Goal: Information Seeking & Learning: Check status

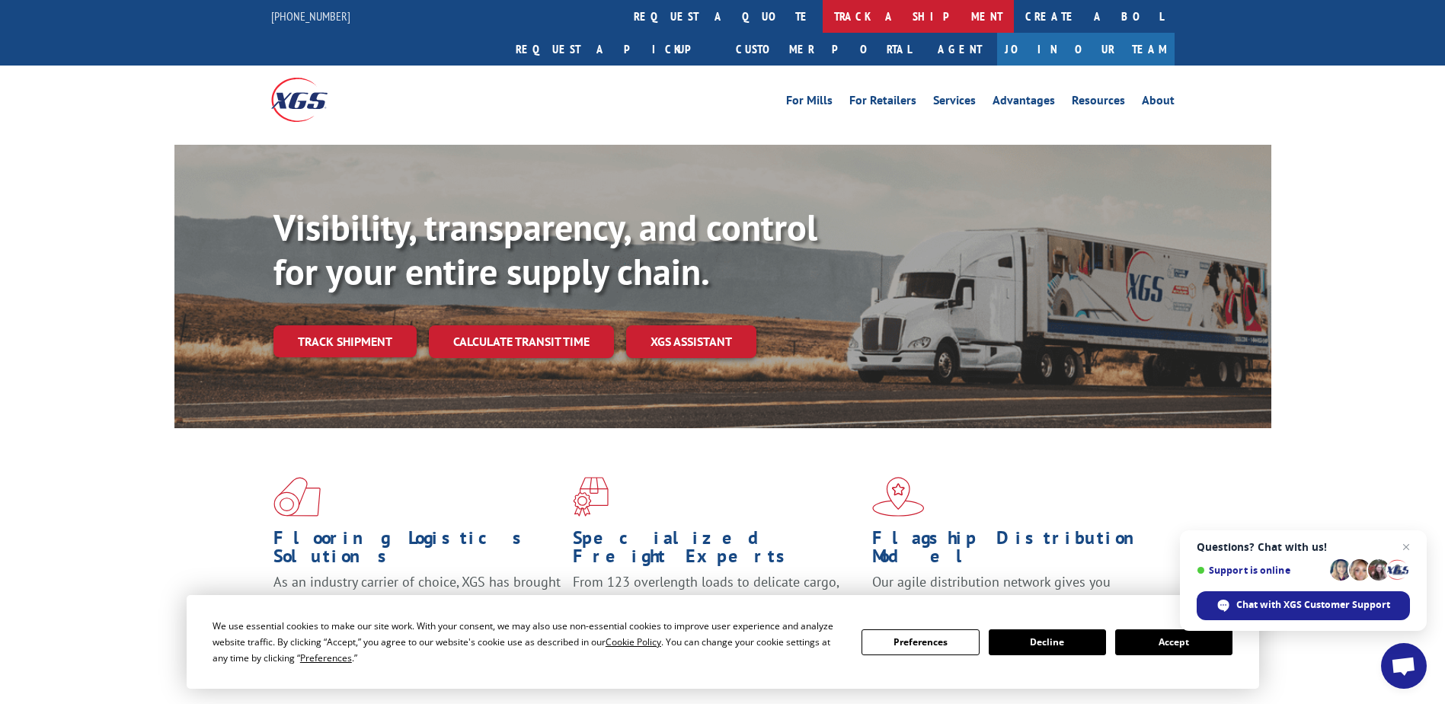
click at [823, 20] on link "track a shipment" at bounding box center [918, 16] width 191 height 33
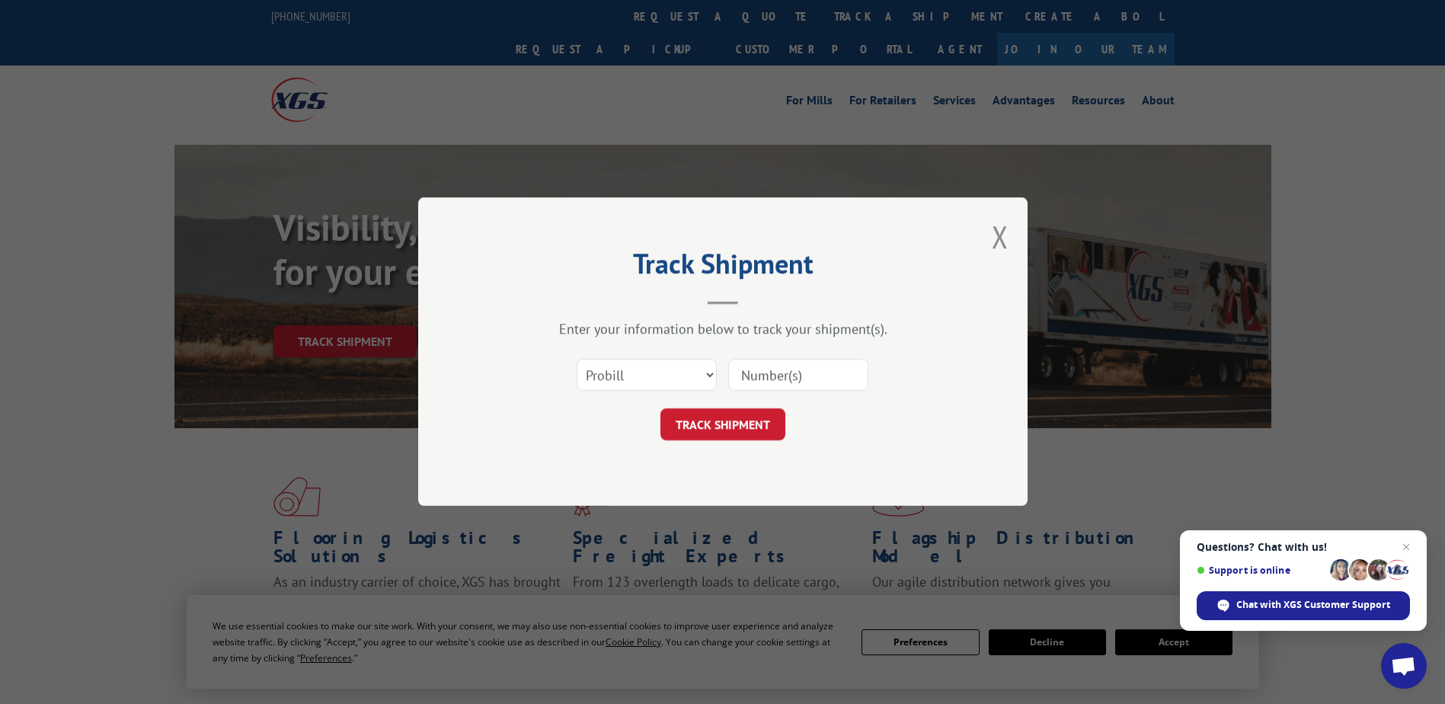
click at [781, 378] on input at bounding box center [798, 376] width 140 height 32
paste input "8068895"
type input "8068895"
click at [762, 417] on button "TRACK SHIPMENT" at bounding box center [722, 425] width 125 height 32
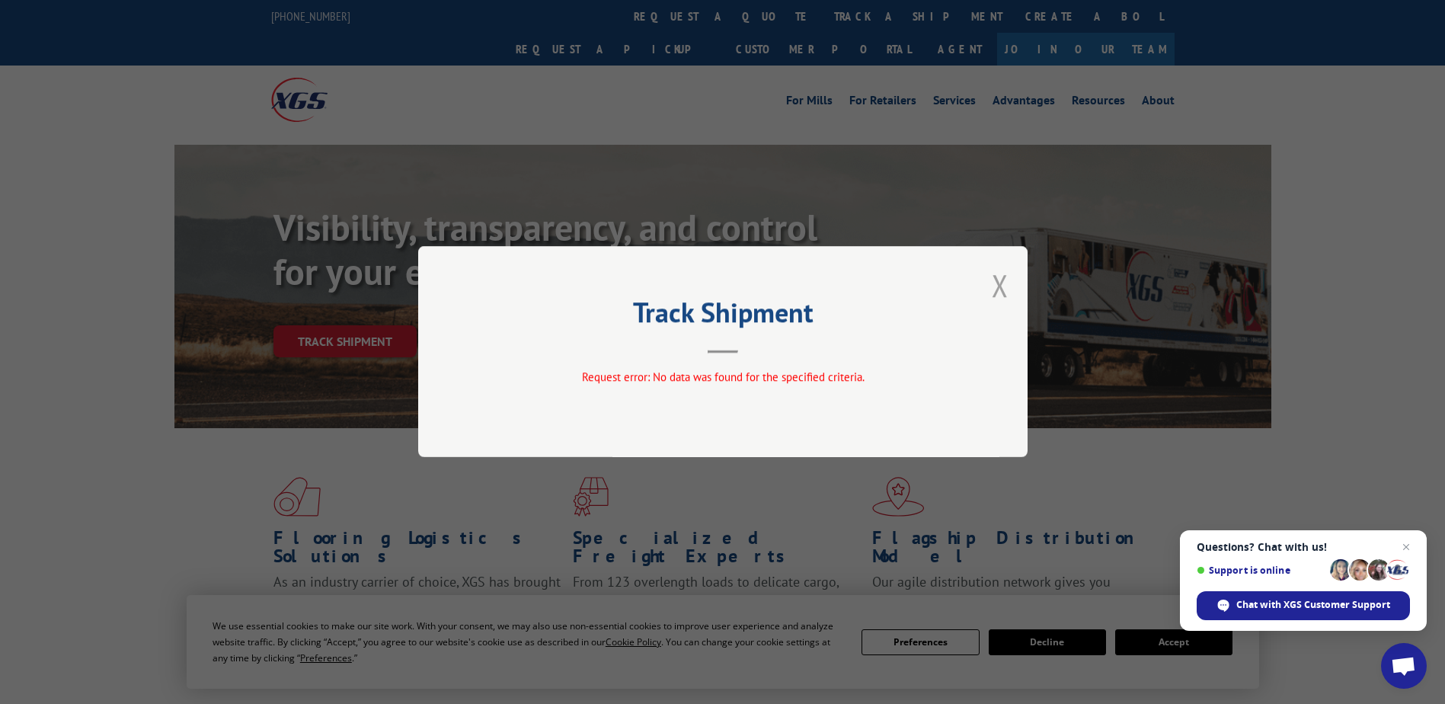
click at [999, 286] on button "Close modal" at bounding box center [1000, 285] width 17 height 40
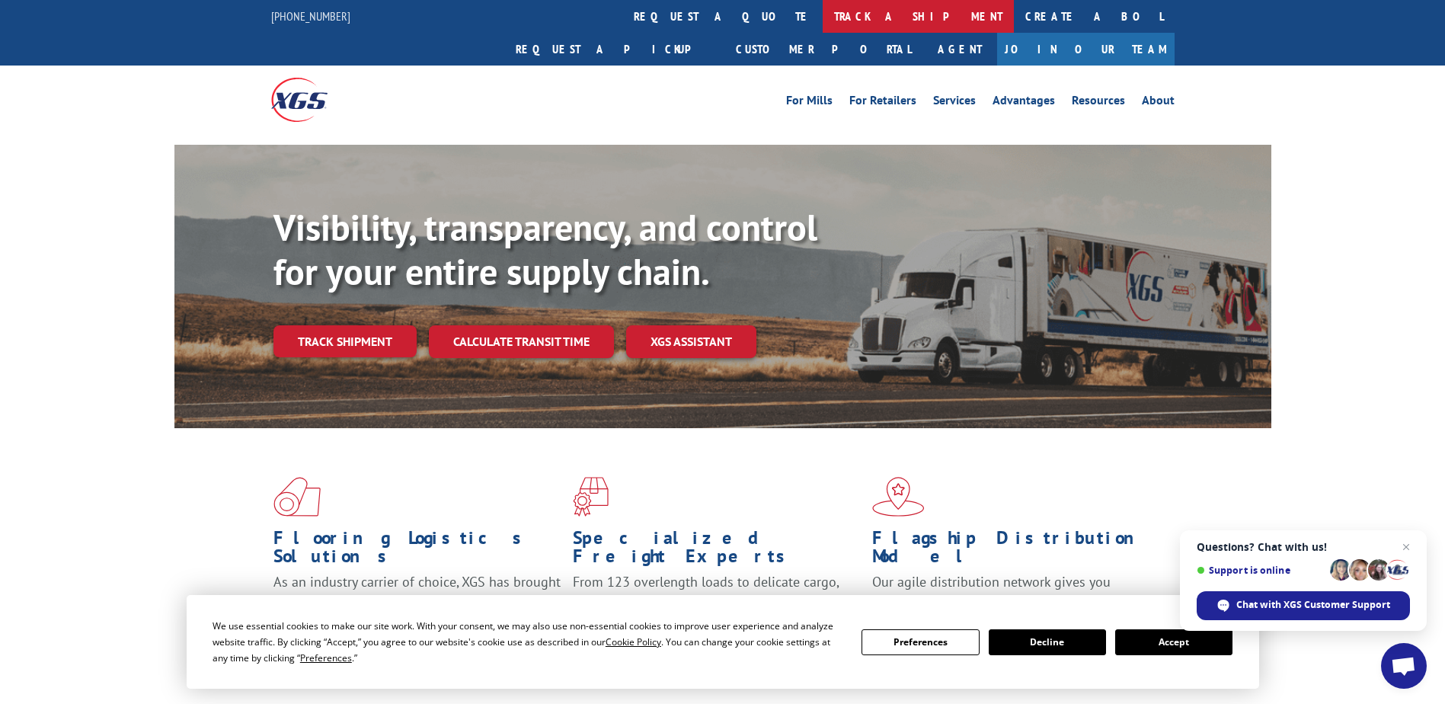
click at [823, 18] on link "track a shipment" at bounding box center [918, 16] width 191 height 33
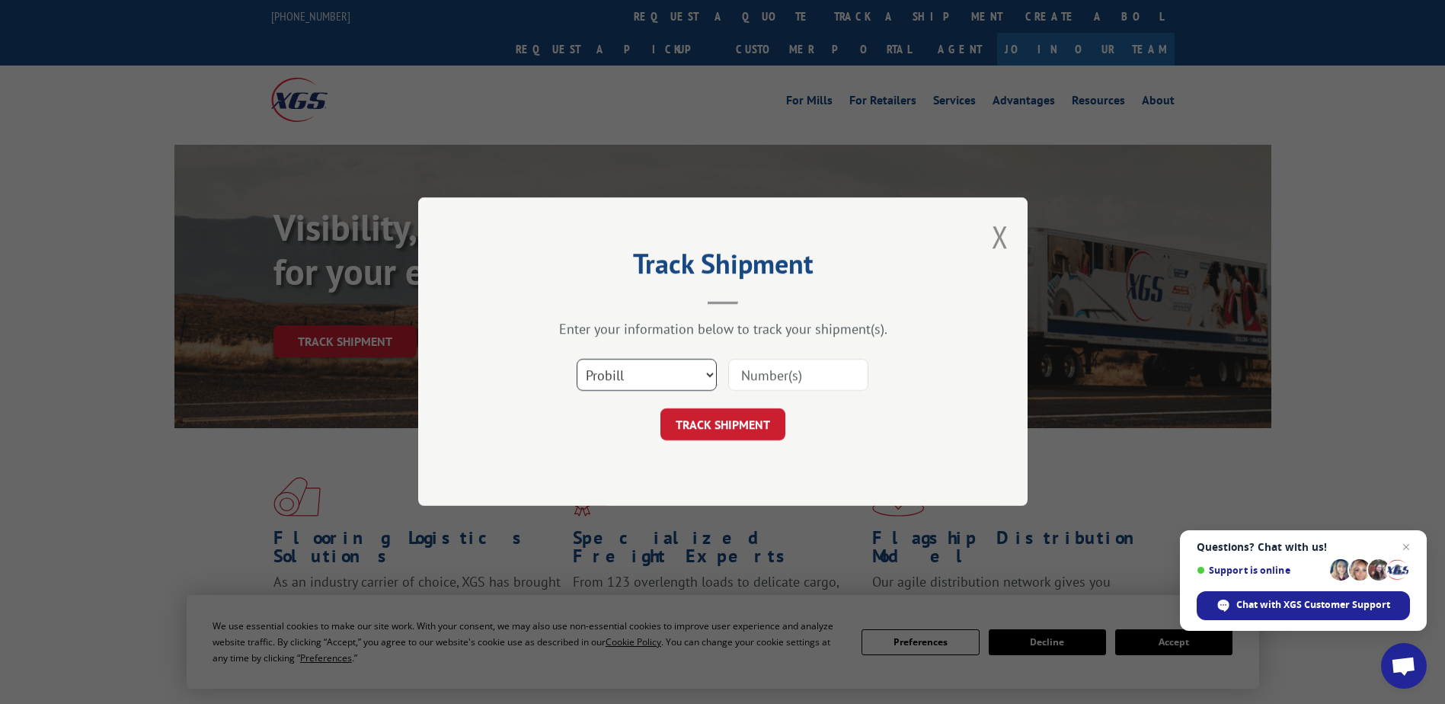
click at [668, 378] on select "Select category... Probill BOL PO" at bounding box center [647, 376] width 140 height 32
select select "bol"
click at [577, 360] on select "Select category... Probill BOL PO" at bounding box center [647, 376] width 140 height 32
click at [742, 384] on input at bounding box center [798, 376] width 140 height 32
paste input "8068895"
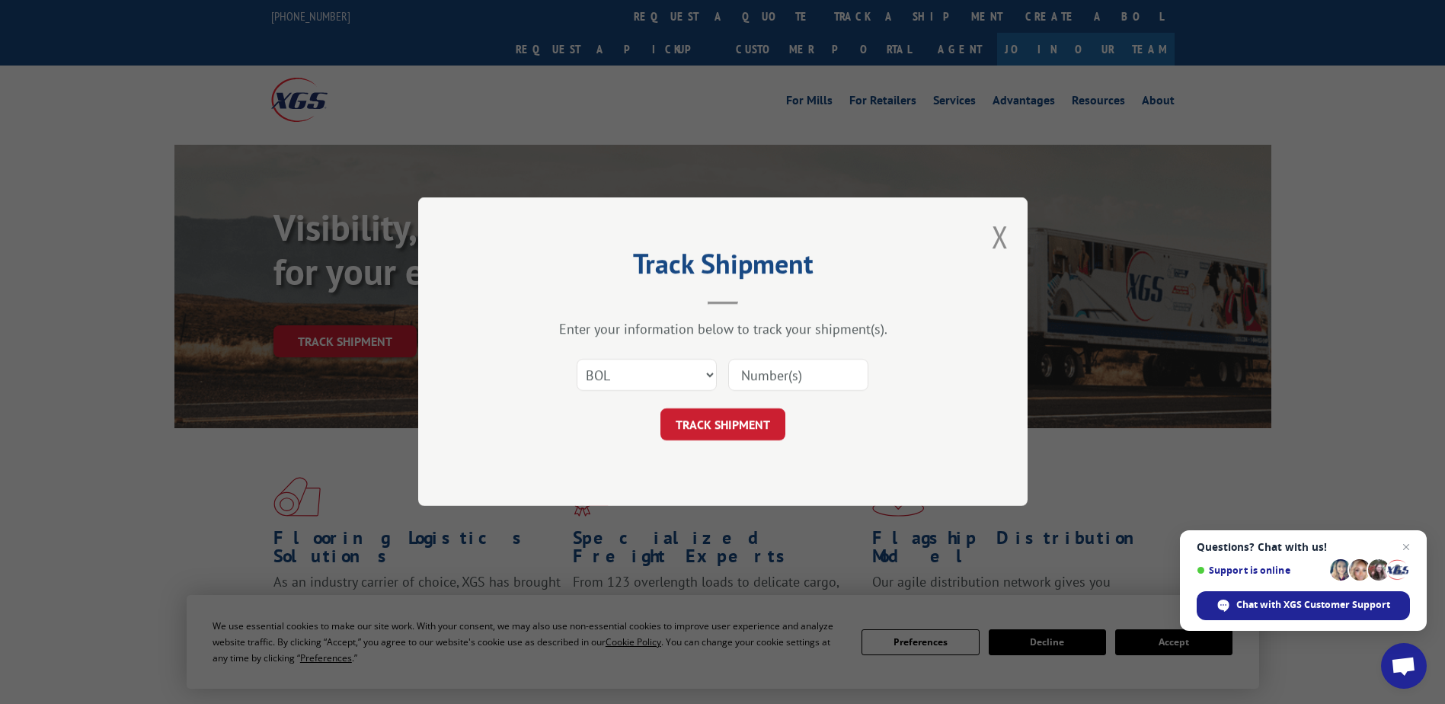
type input "8068895"
click at [724, 425] on button "TRACK SHIPMENT" at bounding box center [722, 425] width 125 height 32
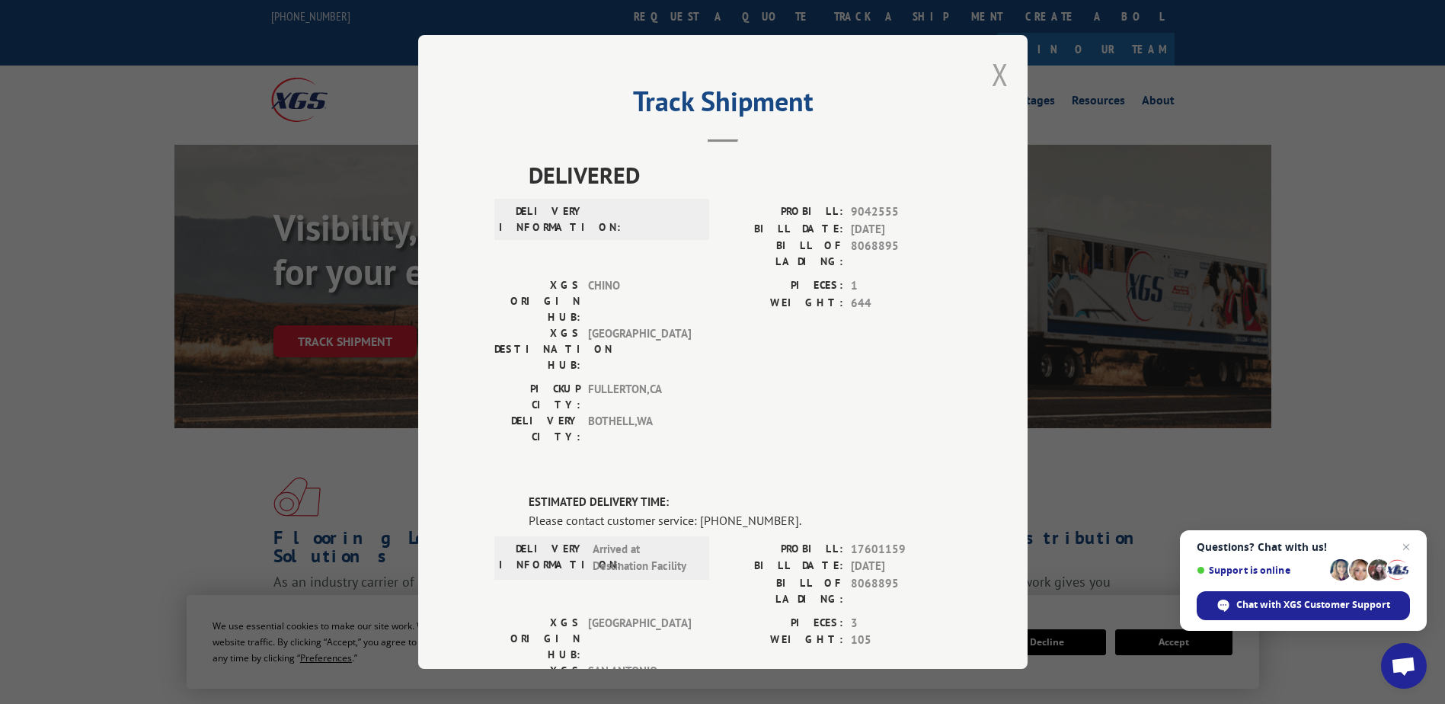
click at [999, 78] on button "Close modal" at bounding box center [1000, 74] width 17 height 40
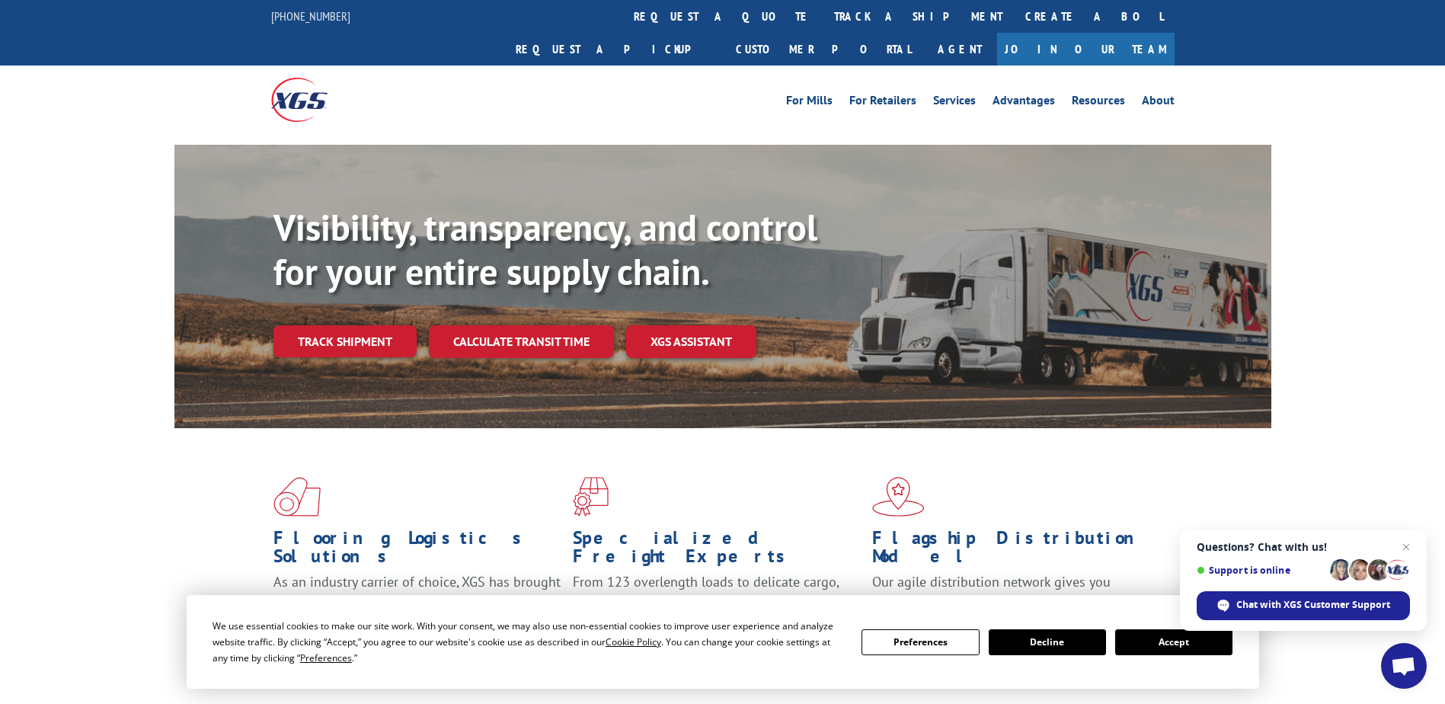
drag, startPoint x: 659, startPoint y: 11, endPoint x: 653, endPoint y: 32, distance: 21.2
click at [823, 11] on link "track a shipment" at bounding box center [918, 16] width 191 height 33
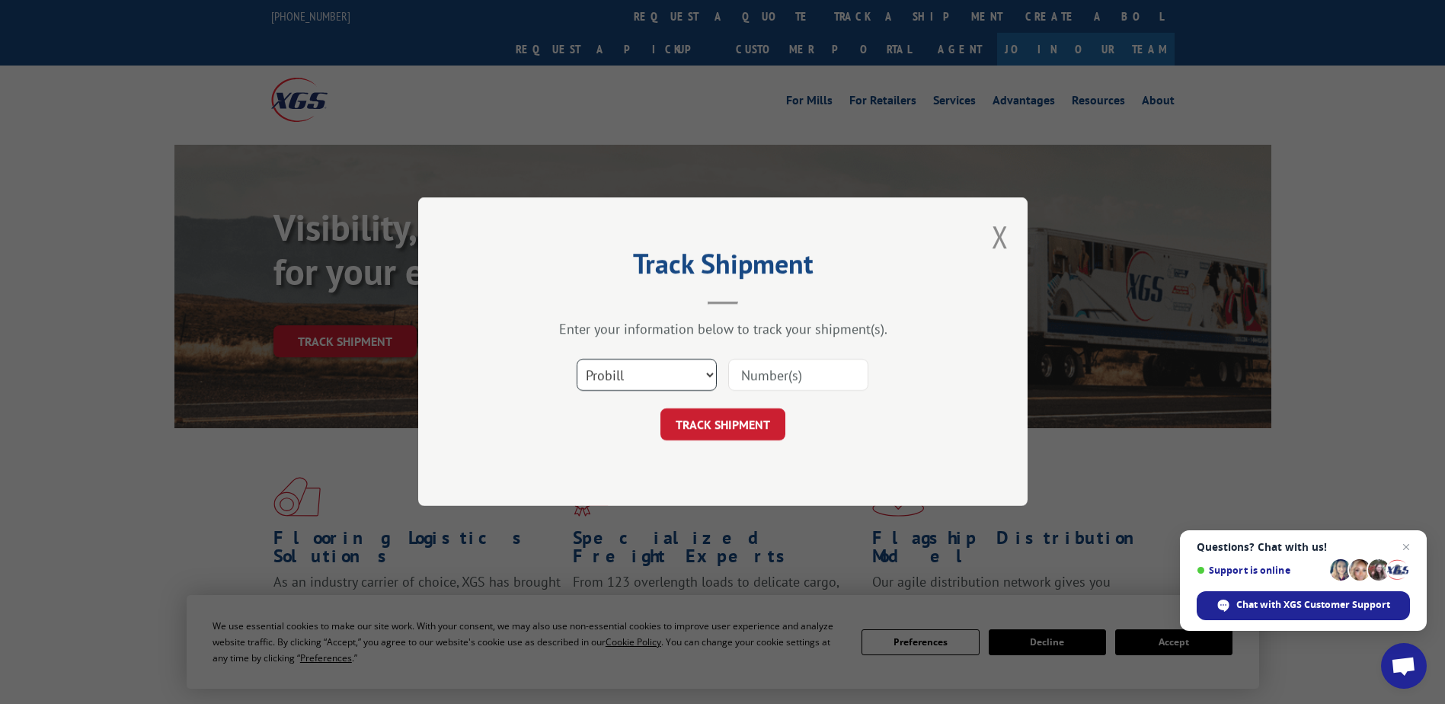
click at [669, 369] on select "Select category... Probill BOL PO" at bounding box center [647, 376] width 140 height 32
select select "bol"
click at [577, 360] on select "Select category... Probill BOL PO" at bounding box center [647, 376] width 140 height 32
click at [763, 376] on input at bounding box center [798, 376] width 140 height 32
paste input "8068895"
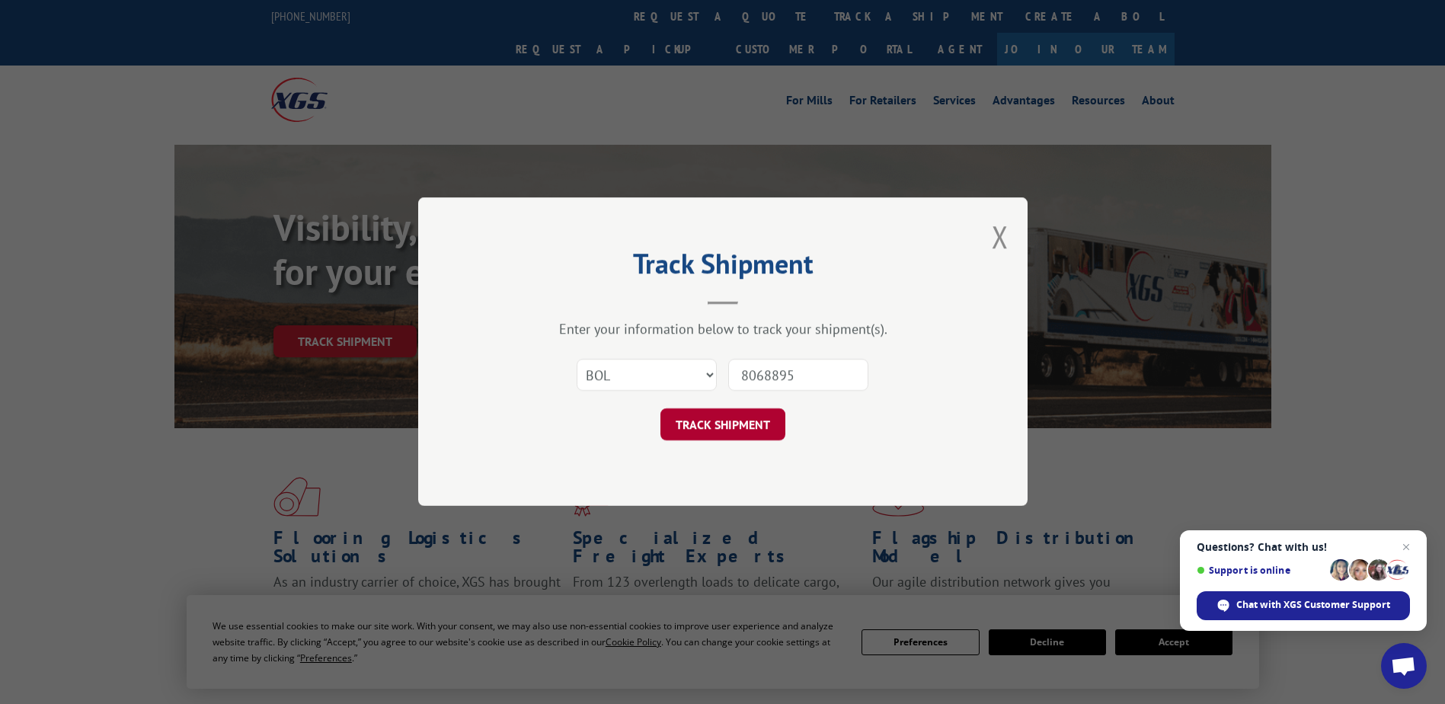
type input "8068895"
click at [728, 423] on button "TRACK SHIPMENT" at bounding box center [722, 425] width 125 height 32
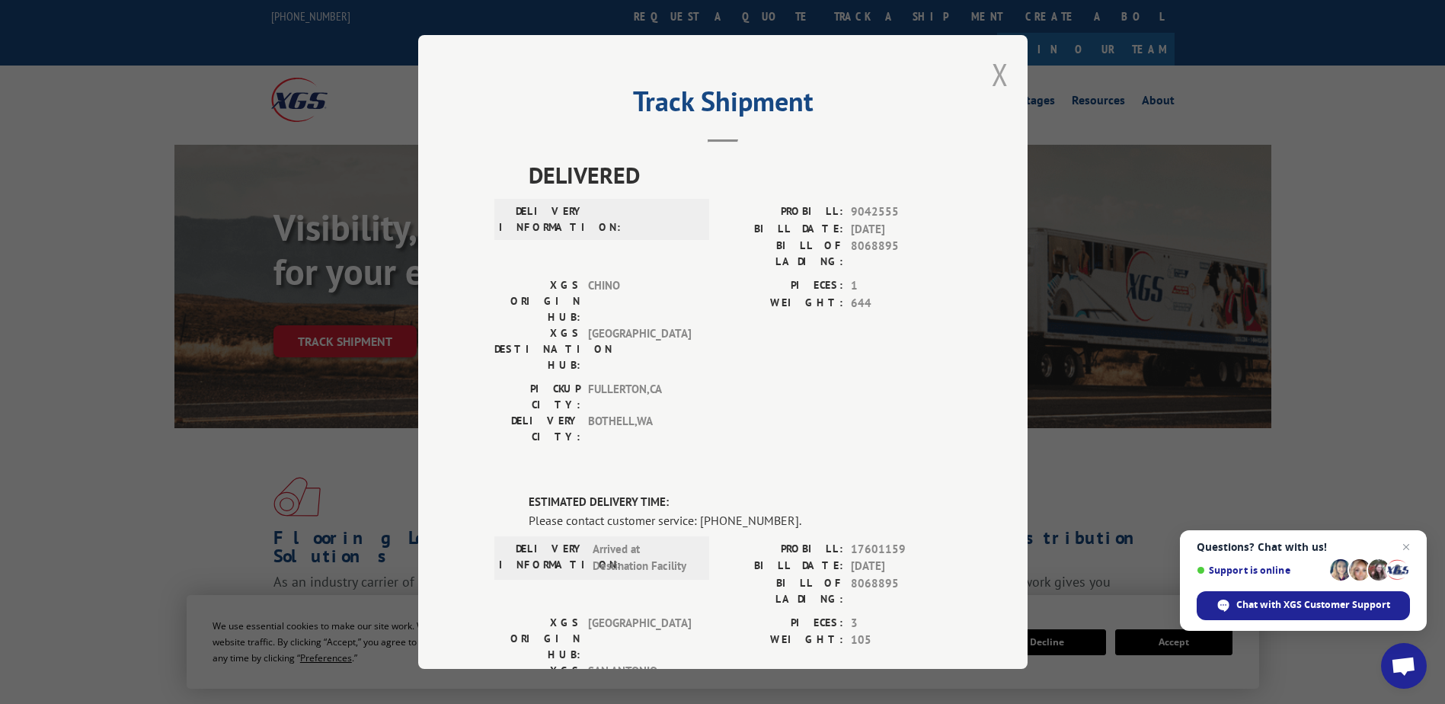
click at [995, 78] on button "Close modal" at bounding box center [1000, 74] width 17 height 40
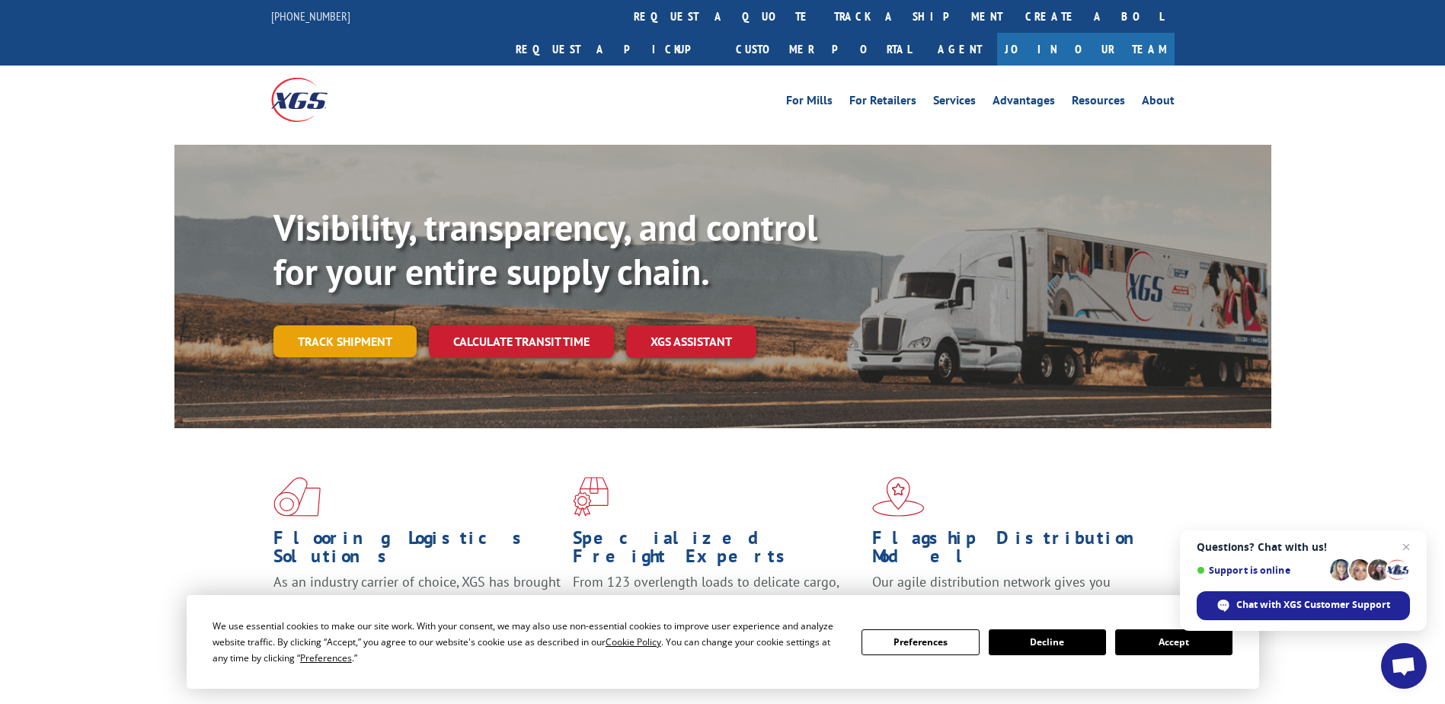
click at [363, 325] on link "Track shipment" at bounding box center [344, 341] width 143 height 32
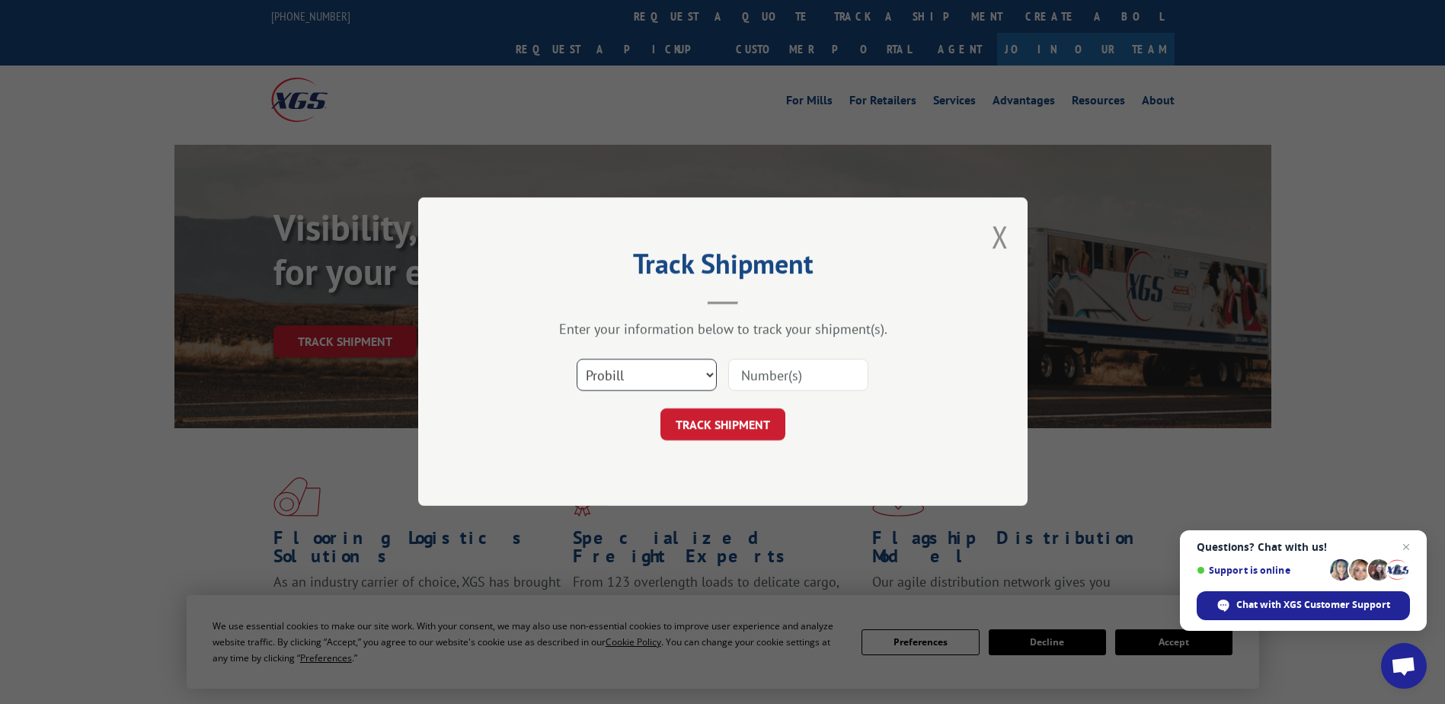
click at [656, 374] on select "Select category... Probill BOL PO" at bounding box center [647, 376] width 140 height 32
select select "bol"
click at [577, 360] on select "Select category... Probill BOL PO" at bounding box center [647, 376] width 140 height 32
click at [775, 375] on input at bounding box center [798, 376] width 140 height 32
paste input "3928SO05509"
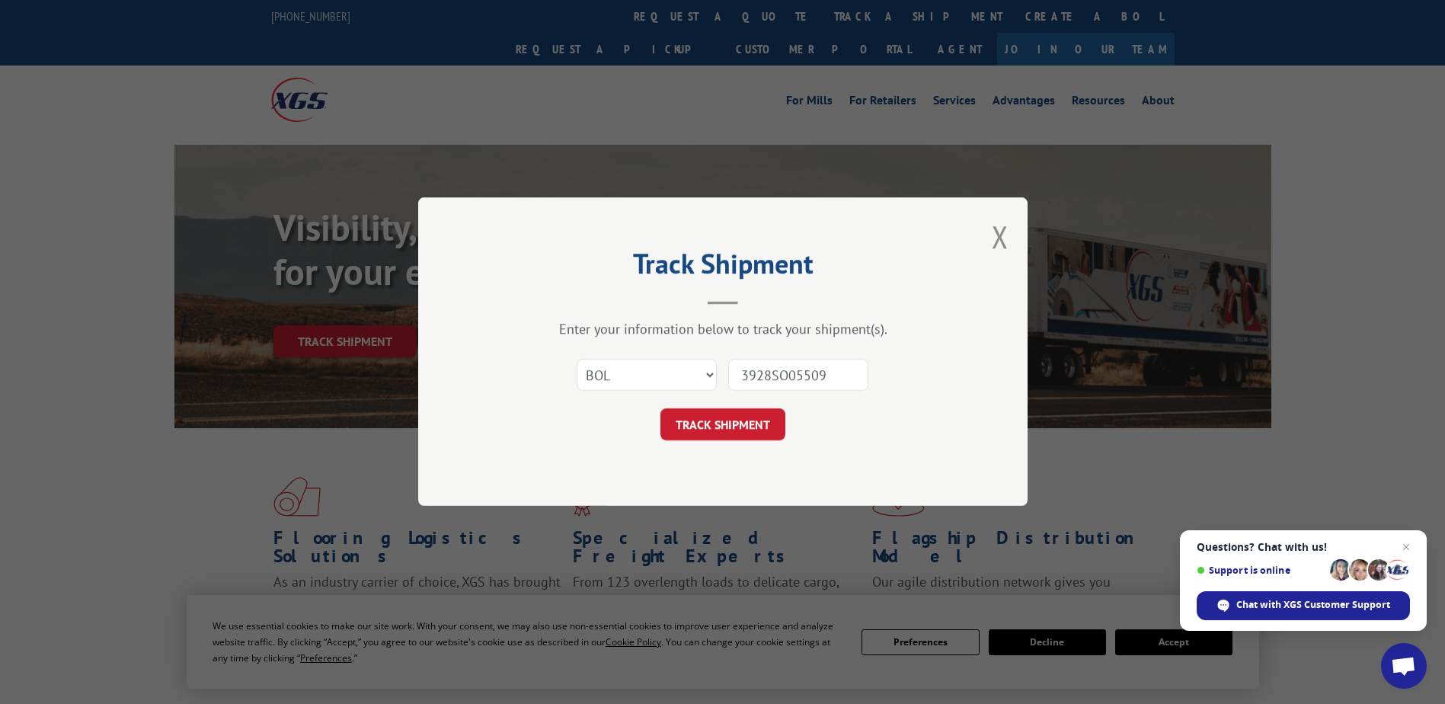
type input "3928SO05509"
click at [733, 426] on button "TRACK SHIPMENT" at bounding box center [722, 425] width 125 height 32
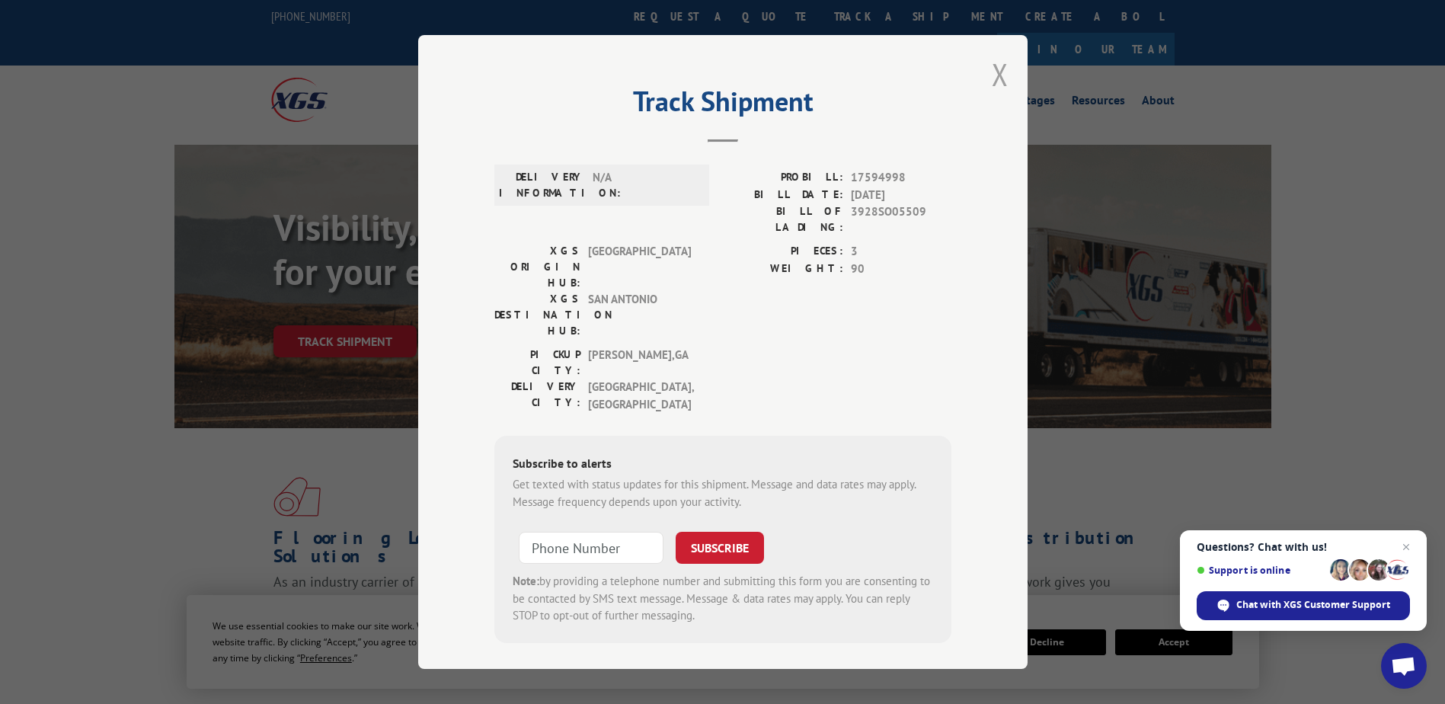
click at [1004, 83] on button "Close modal" at bounding box center [1000, 74] width 17 height 40
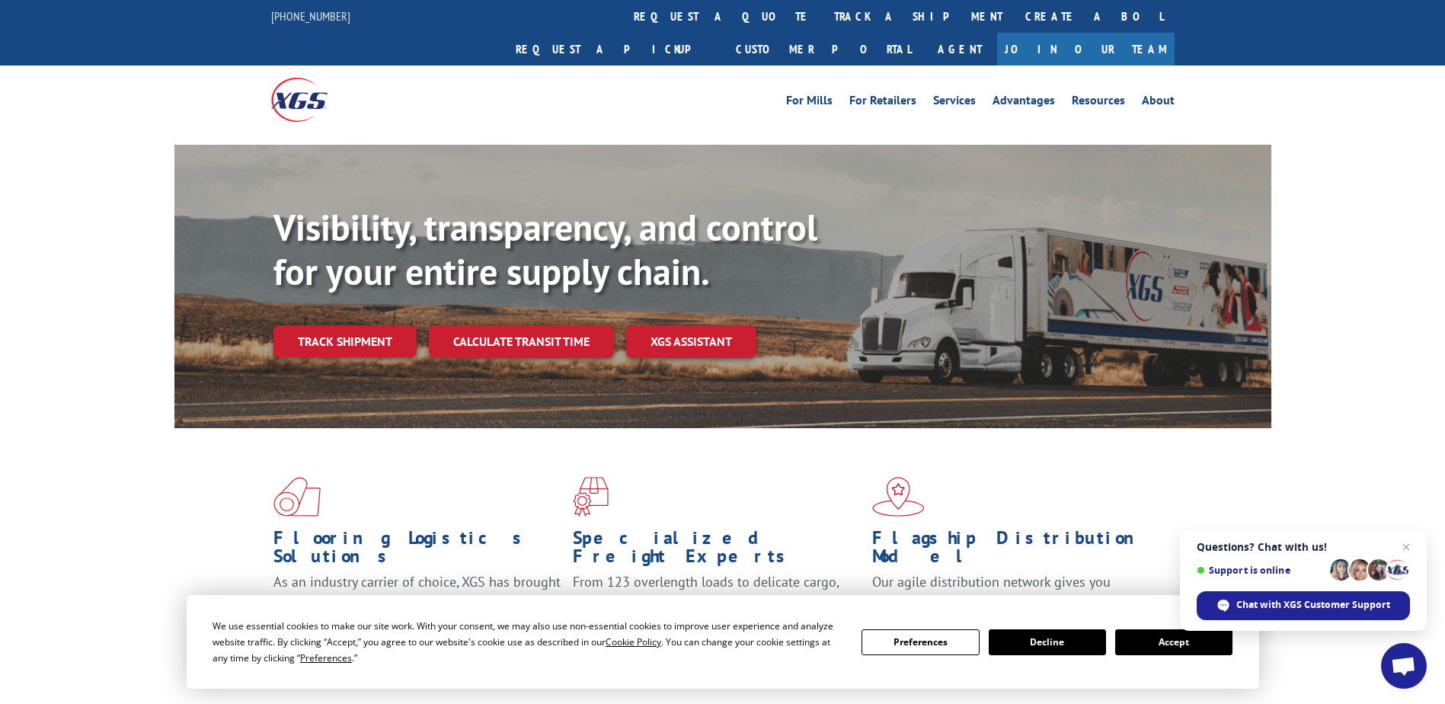
click at [1168, 639] on button "Accept" at bounding box center [1173, 642] width 117 height 26
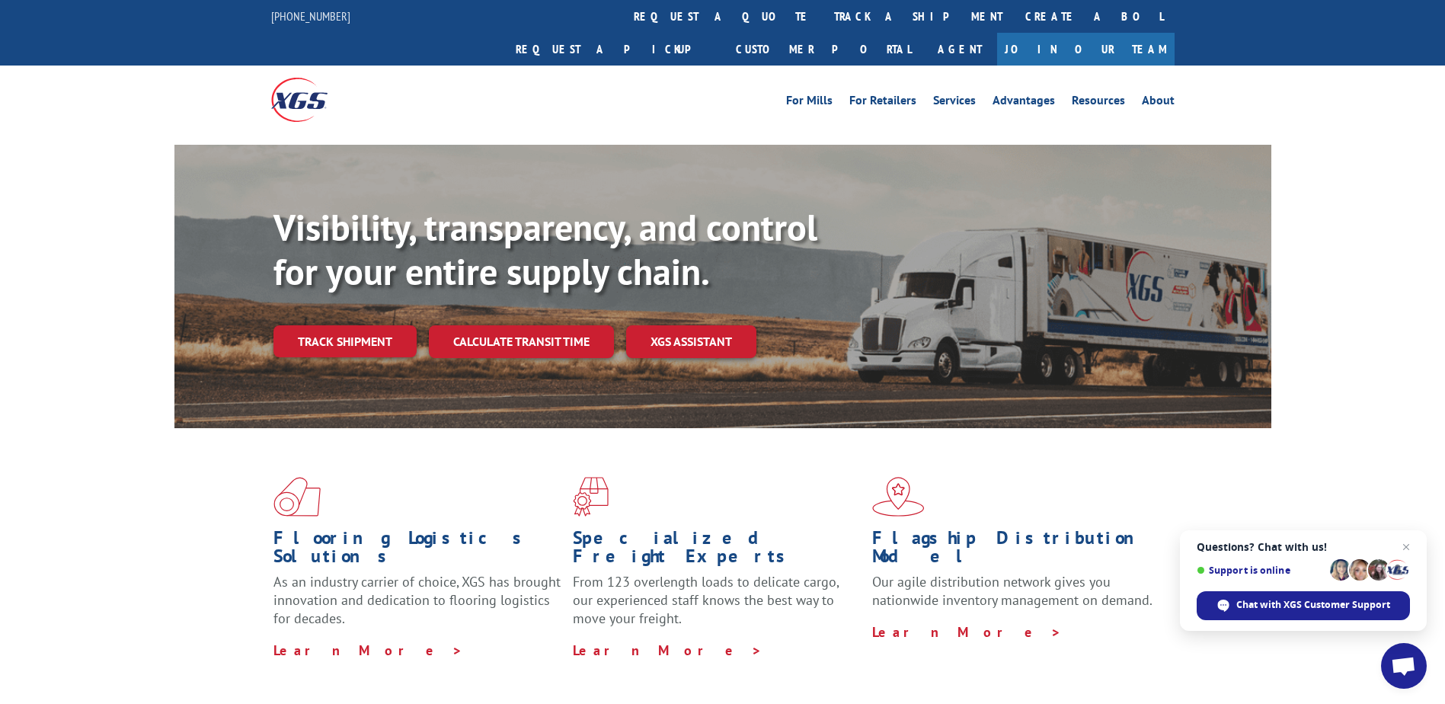
drag, startPoint x: 70, startPoint y: 411, endPoint x: 12, endPoint y: -24, distance: 439.5
click at [823, 14] on link "track a shipment" at bounding box center [918, 16] width 191 height 33
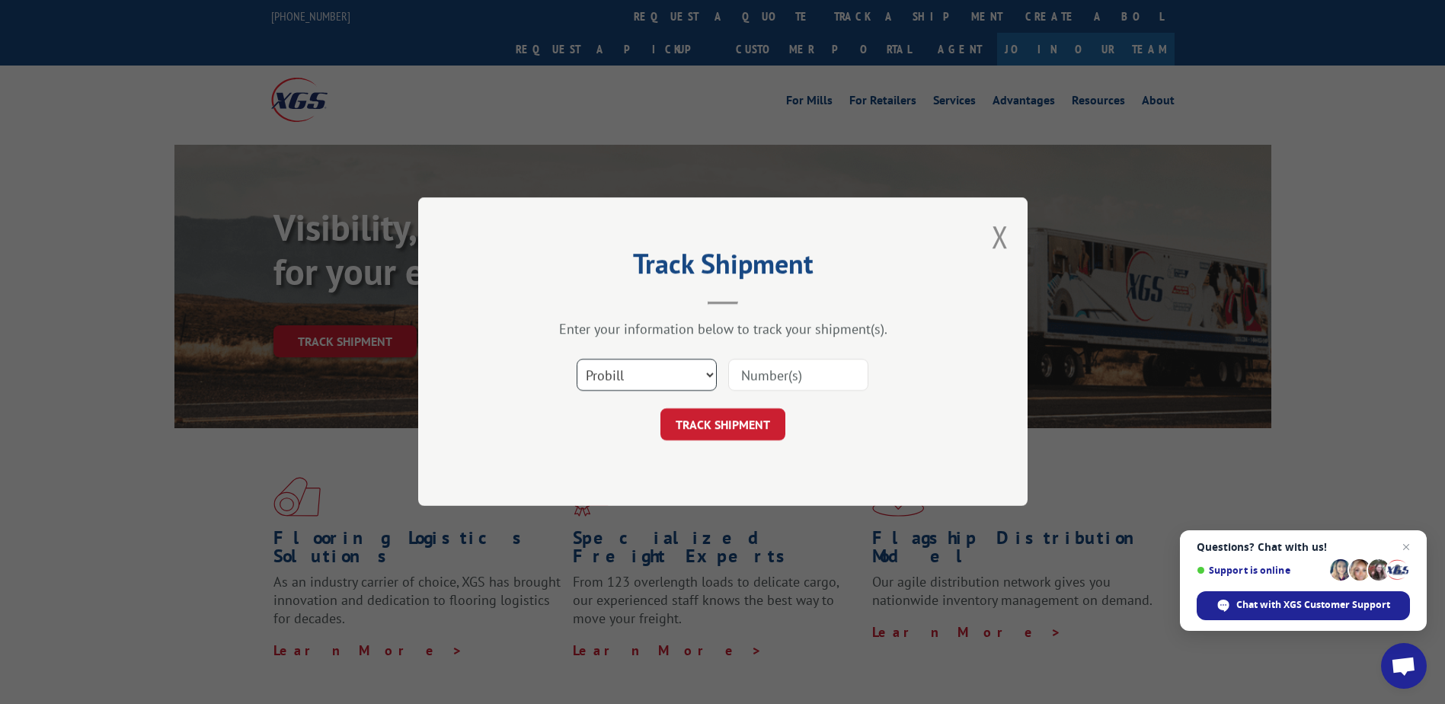
drag, startPoint x: 666, startPoint y: 372, endPoint x: 666, endPoint y: 382, distance: 9.9
click at [666, 372] on select "Select category... Probill BOL PO" at bounding box center [647, 376] width 140 height 32
select select "bol"
click at [577, 360] on select "Select category... Probill BOL PO" at bounding box center [647, 376] width 140 height 32
click at [762, 376] on input at bounding box center [798, 376] width 140 height 32
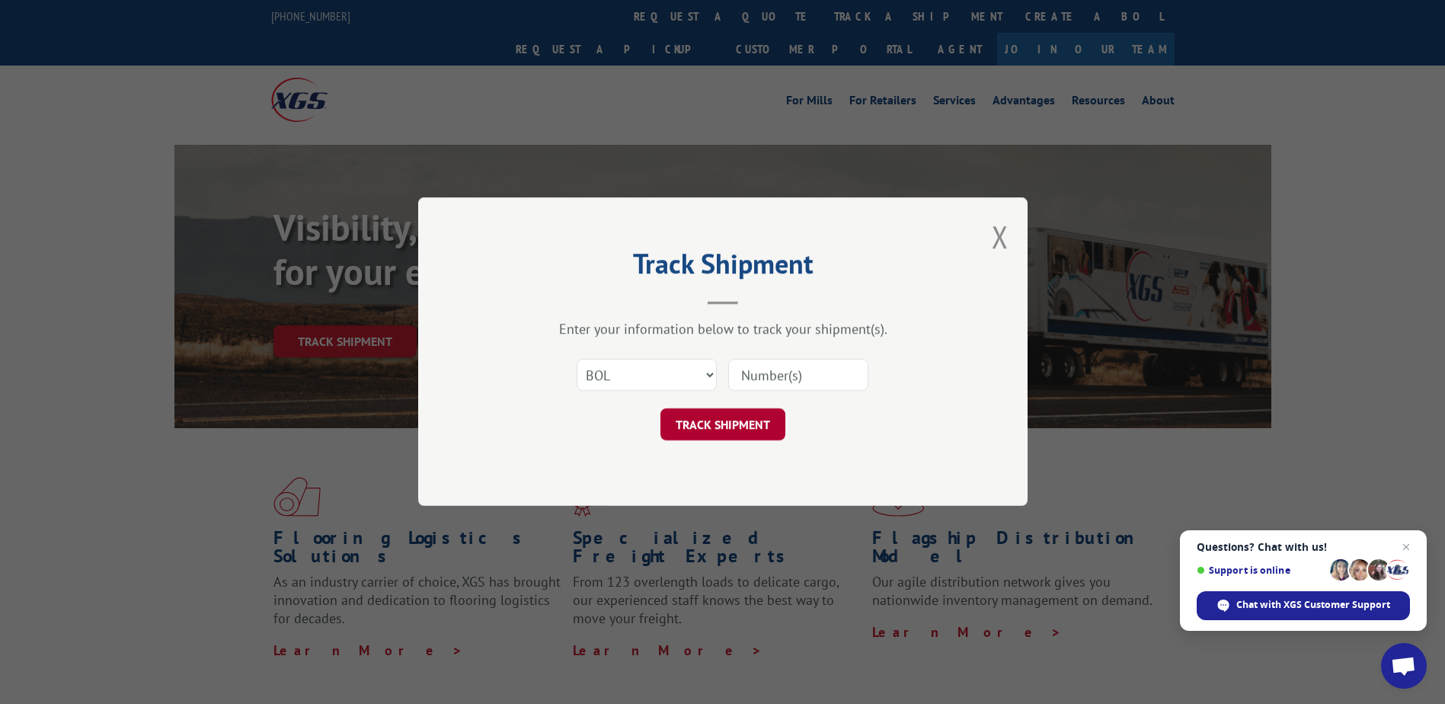
paste input "8068895"
type input "8068895"
click at [734, 430] on button "TRACK SHIPMENT" at bounding box center [722, 425] width 125 height 32
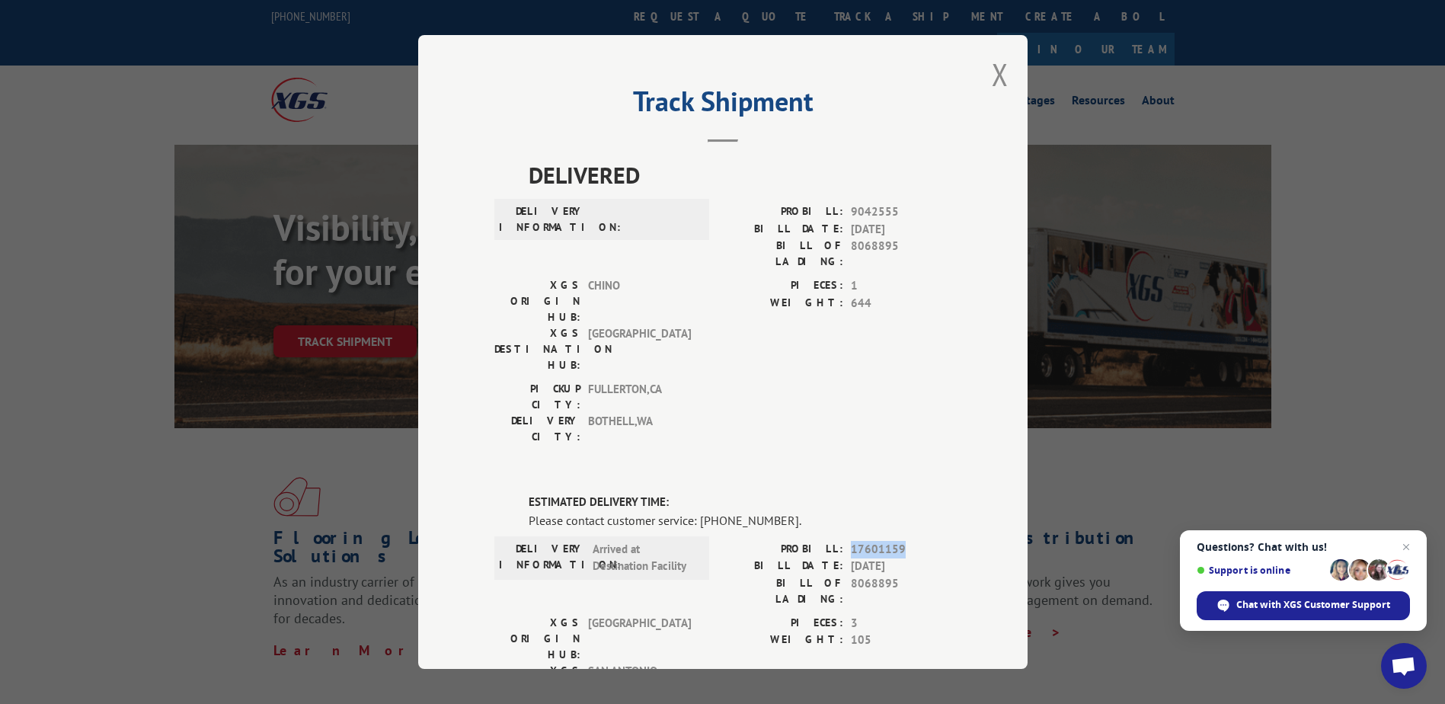
drag, startPoint x: 845, startPoint y: 455, endPoint x: 895, endPoint y: 454, distance: 50.3
click at [895, 541] on span "17601159" at bounding box center [901, 550] width 101 height 18
drag, startPoint x: 895, startPoint y: 454, endPoint x: 876, endPoint y: 455, distance: 19.1
copy span "17601159"
click at [992, 78] on button "Close modal" at bounding box center [1000, 74] width 17 height 40
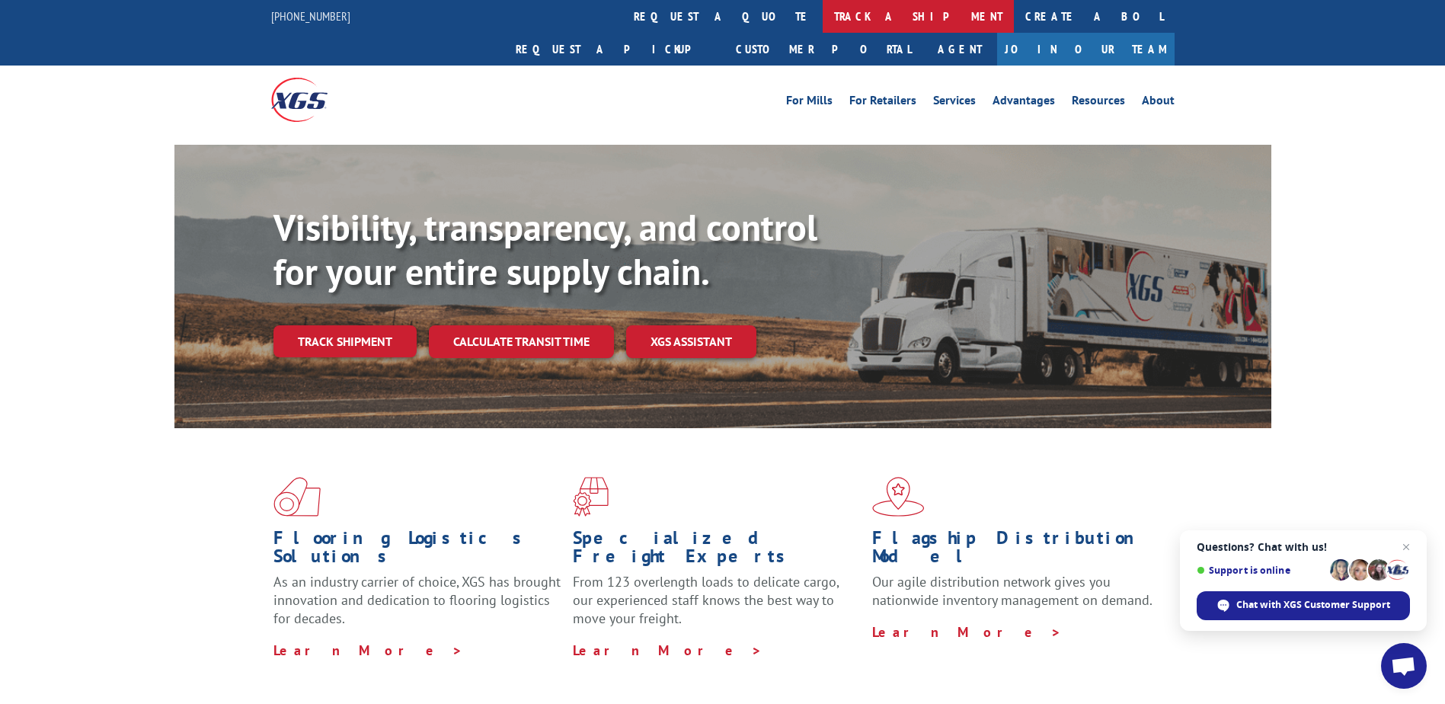
click at [823, 15] on link "track a shipment" at bounding box center [918, 16] width 191 height 33
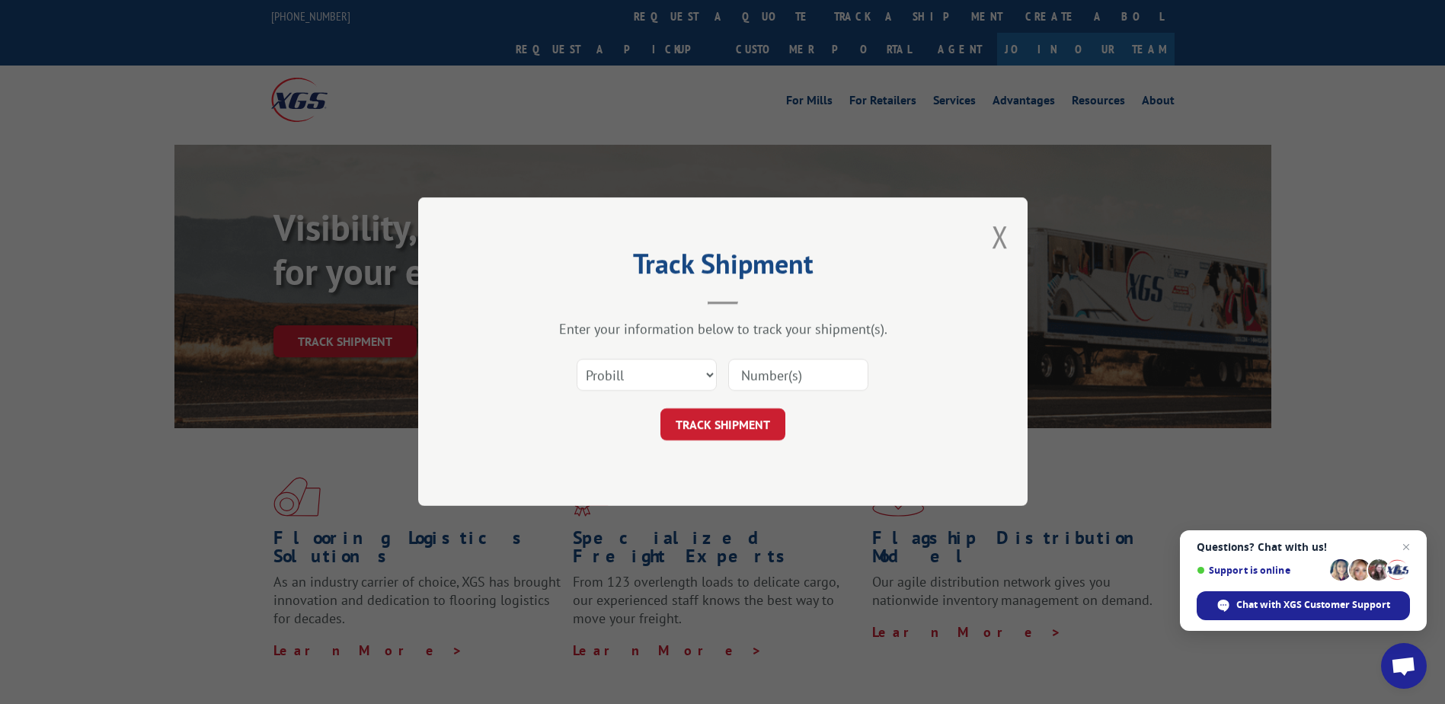
click at [800, 372] on input at bounding box center [798, 376] width 140 height 32
paste input "17601159"
type input "17601159"
click at [724, 425] on button "TRACK SHIPMENT" at bounding box center [722, 425] width 125 height 32
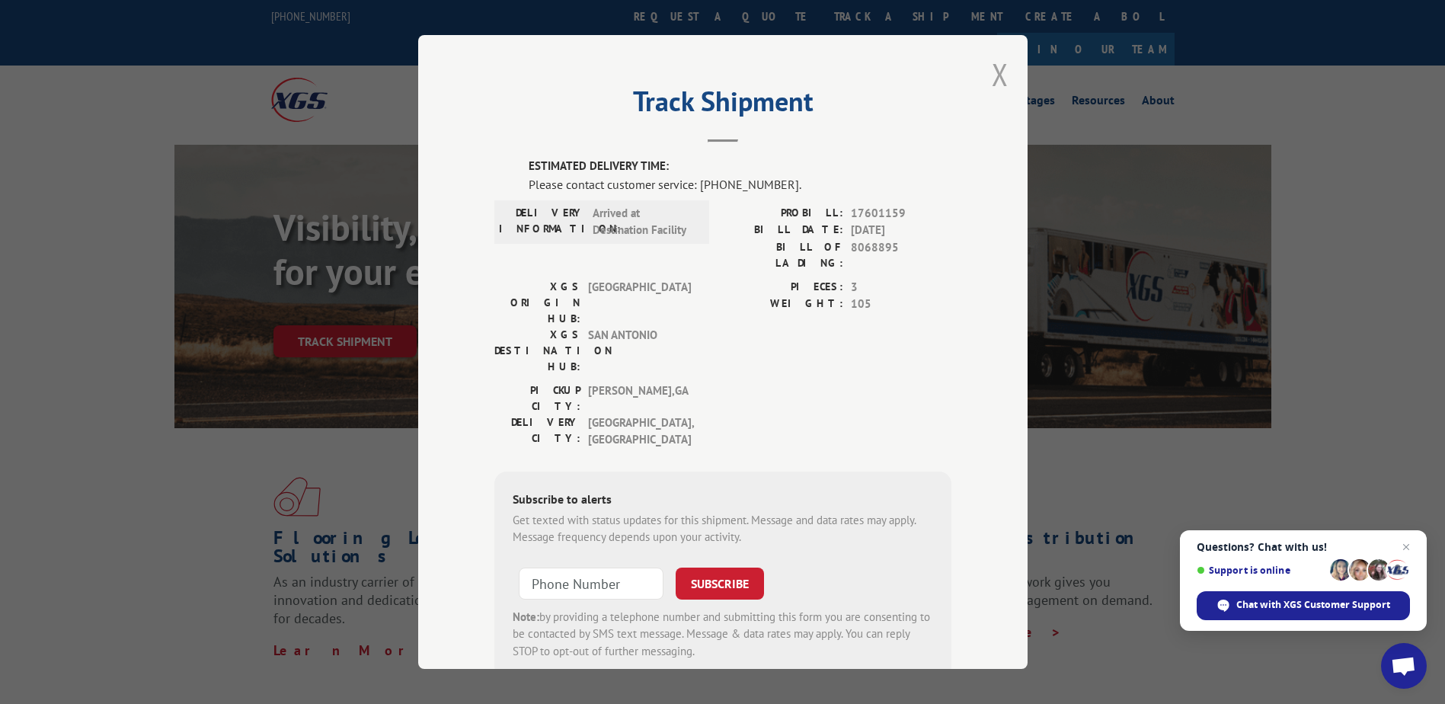
click at [992, 75] on button "Close modal" at bounding box center [1000, 74] width 17 height 40
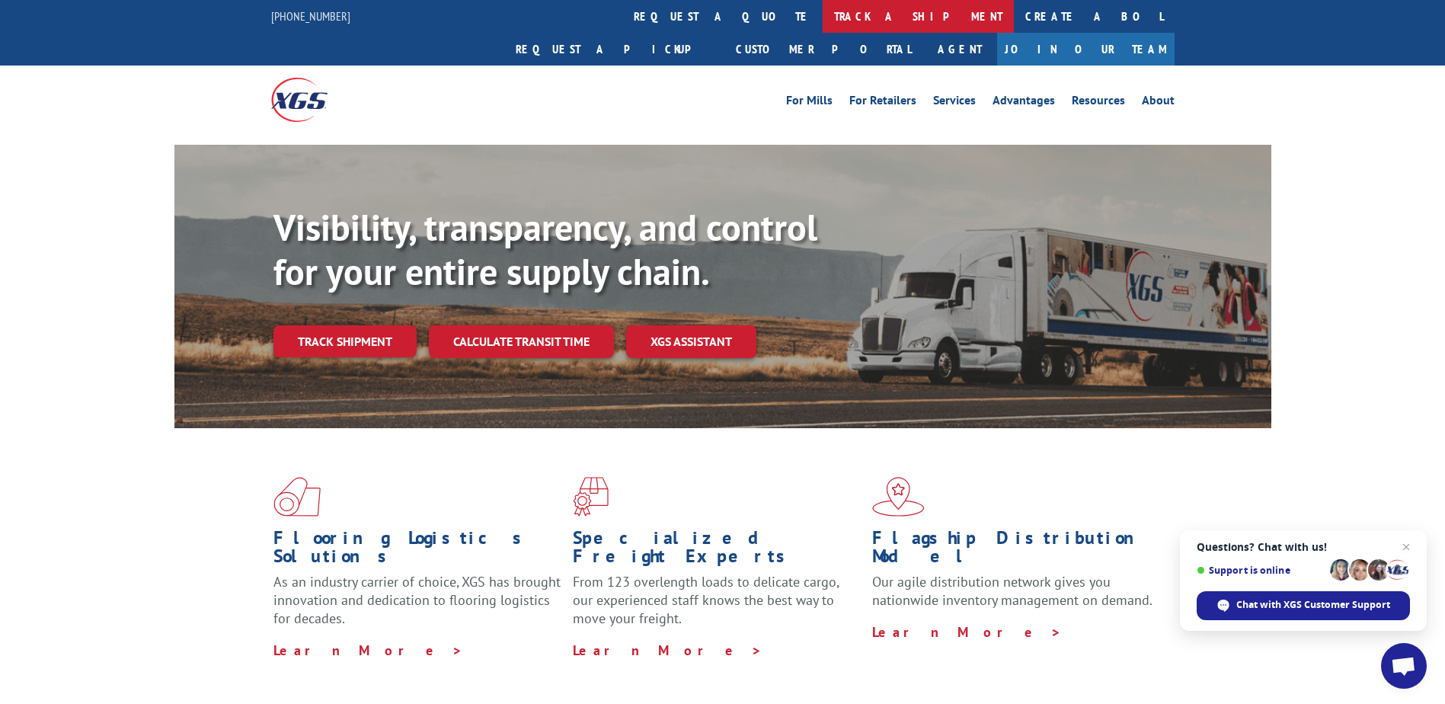
click at [823, 20] on link "track a shipment" at bounding box center [918, 16] width 191 height 33
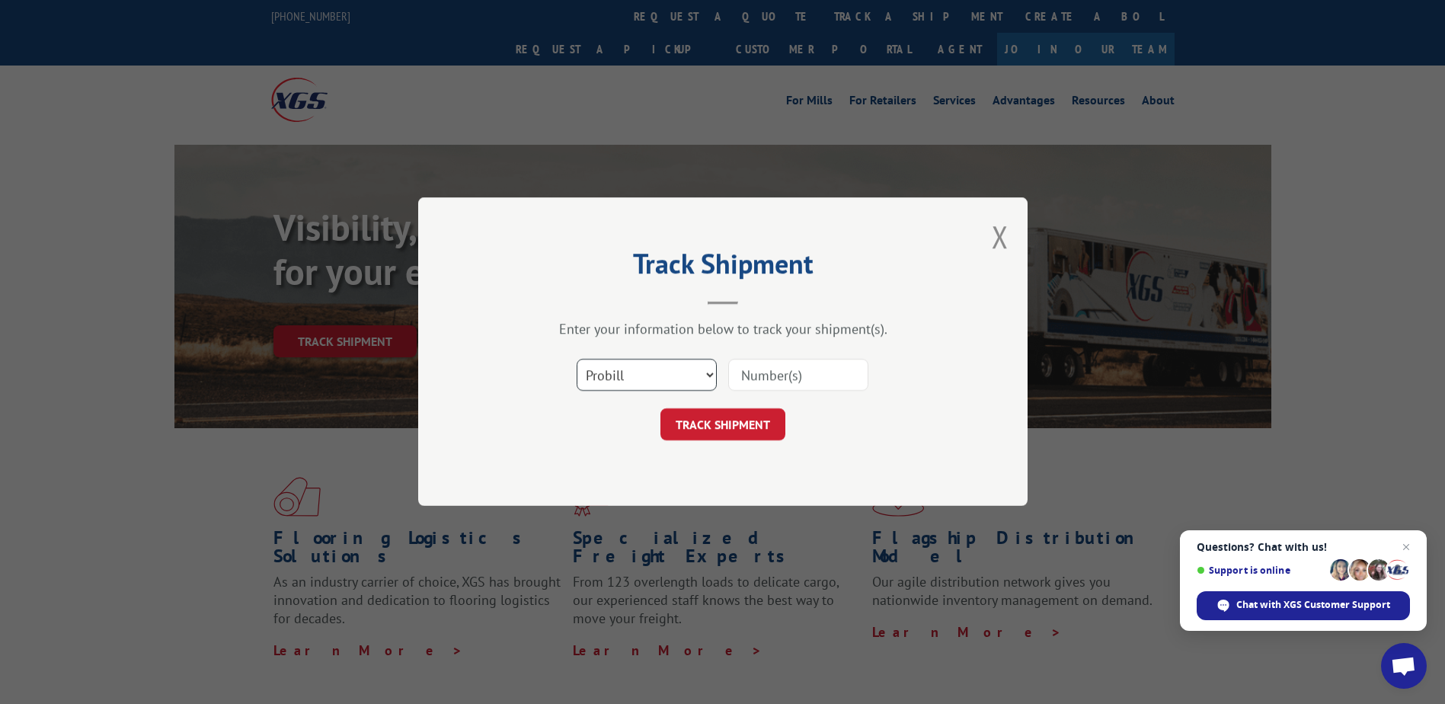
drag, startPoint x: 628, startPoint y: 366, endPoint x: 598, endPoint y: 393, distance: 40.5
click at [628, 366] on select "Select category... Probill BOL PO" at bounding box center [647, 376] width 140 height 32
select select "bol"
click at [577, 360] on select "Select category... Probill BOL PO" at bounding box center [647, 376] width 140 height 32
click at [749, 388] on input at bounding box center [798, 376] width 140 height 32
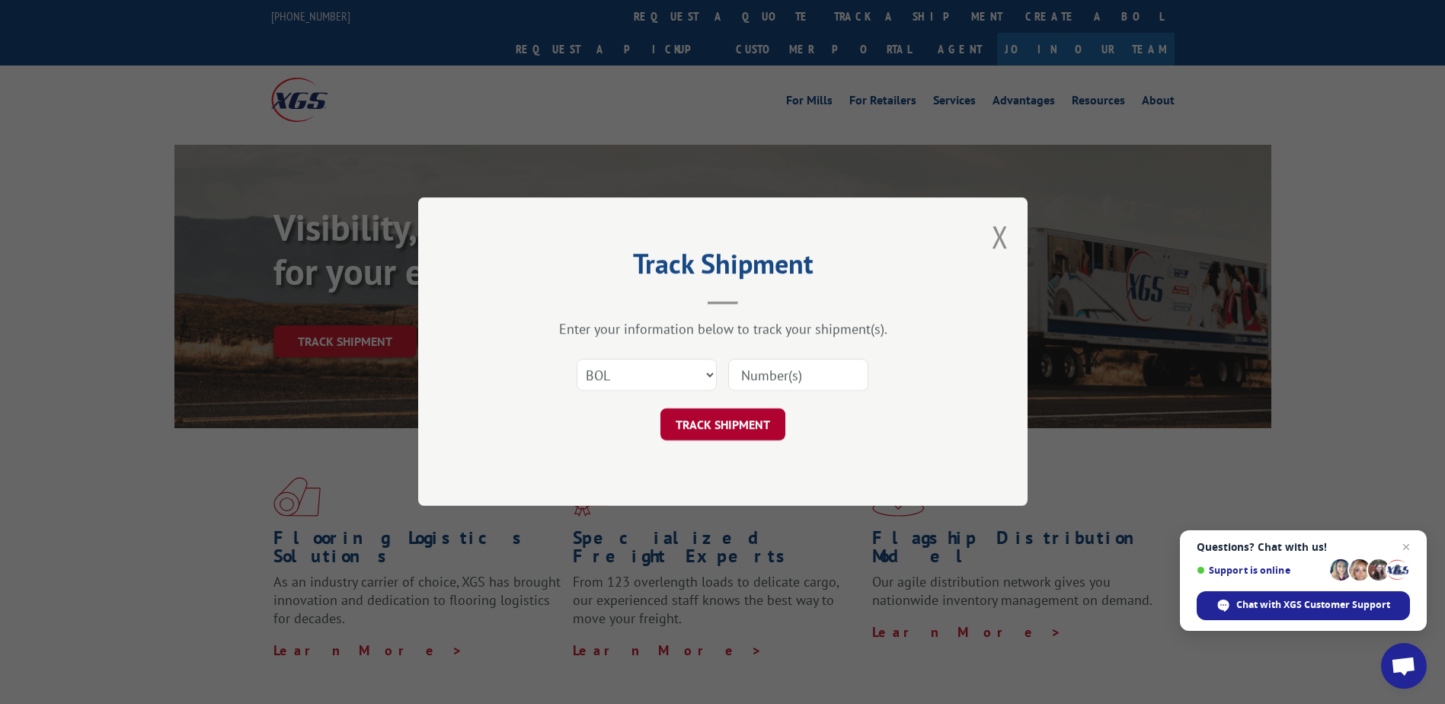
paste input "8068895"
type input "8068895"
click at [735, 423] on button "TRACK SHIPMENT" at bounding box center [722, 425] width 125 height 32
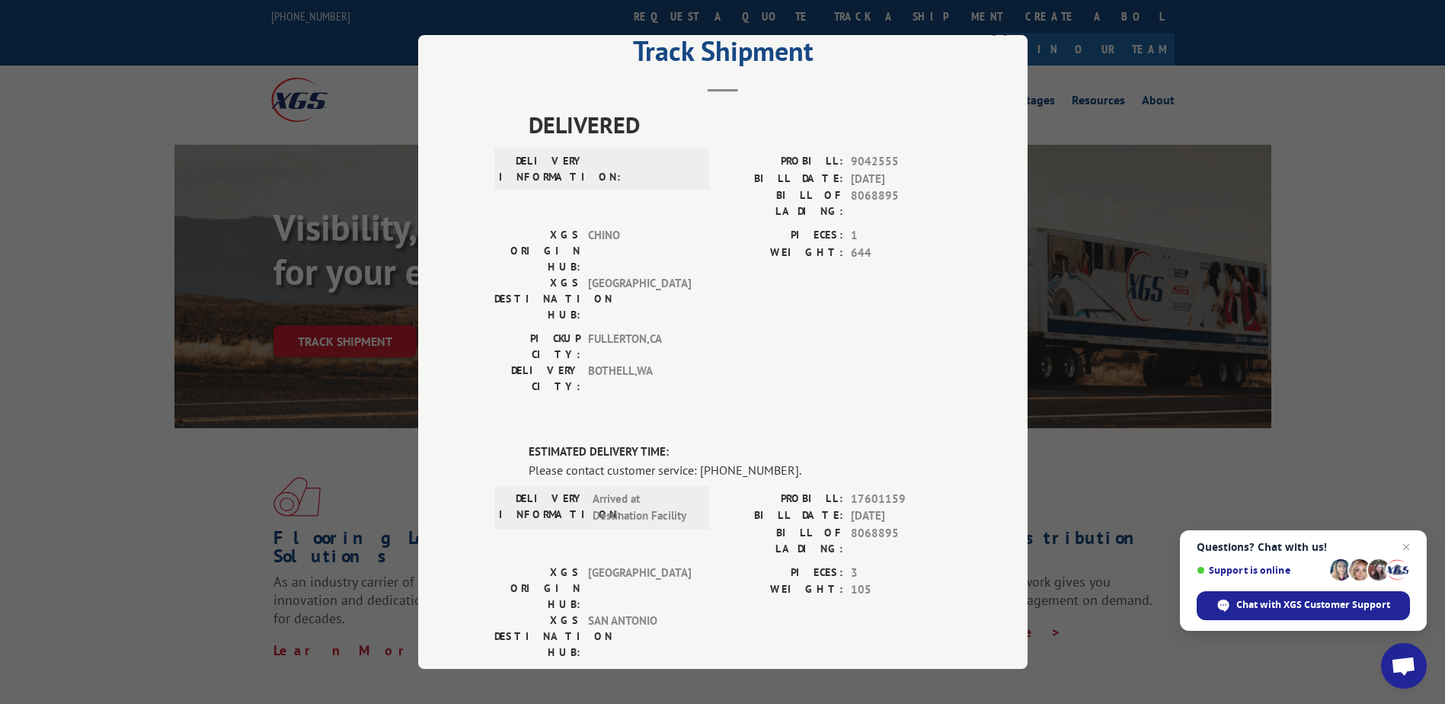
scroll to position [76, 0]
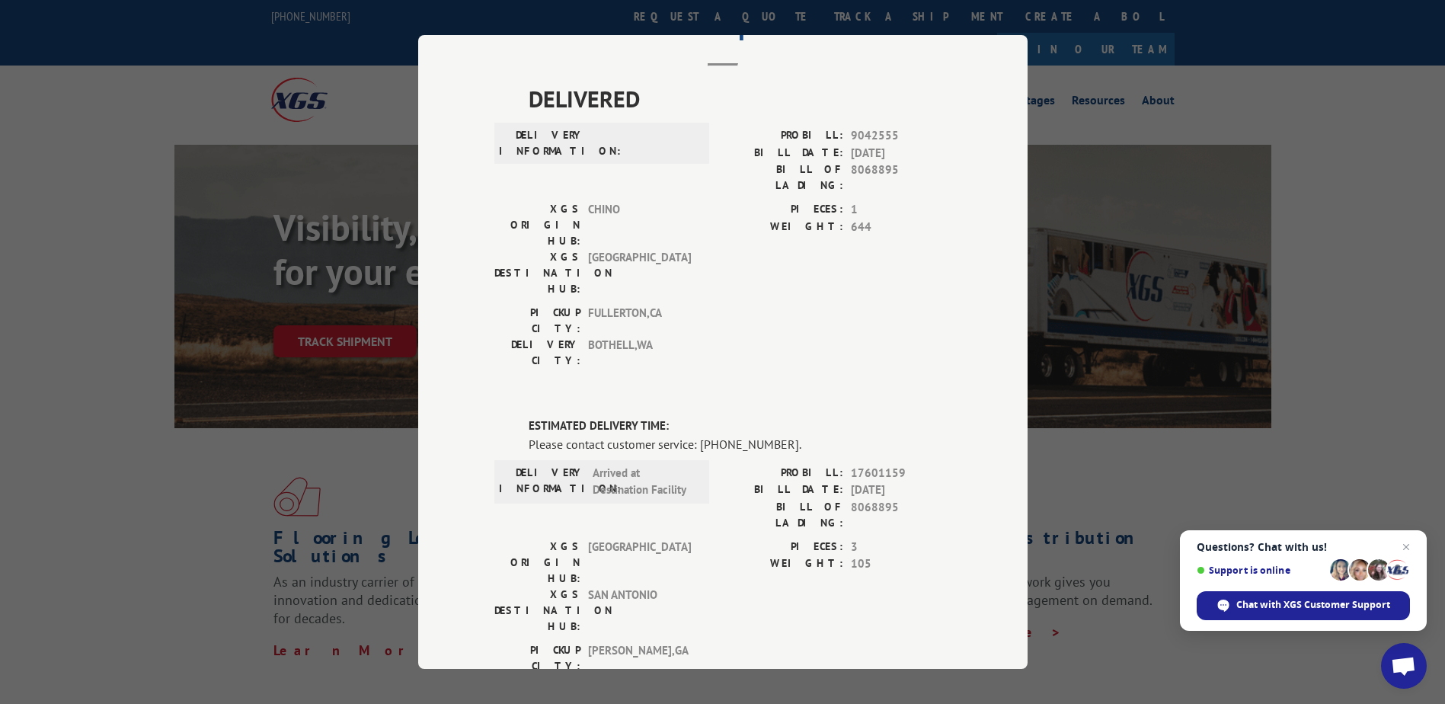
click at [418, 347] on div "Track Shipment DELIVERED DELIVERY INFORMATION: PROBILL: 9042555 BILL DATE: [DAT…" at bounding box center [722, 352] width 609 height 634
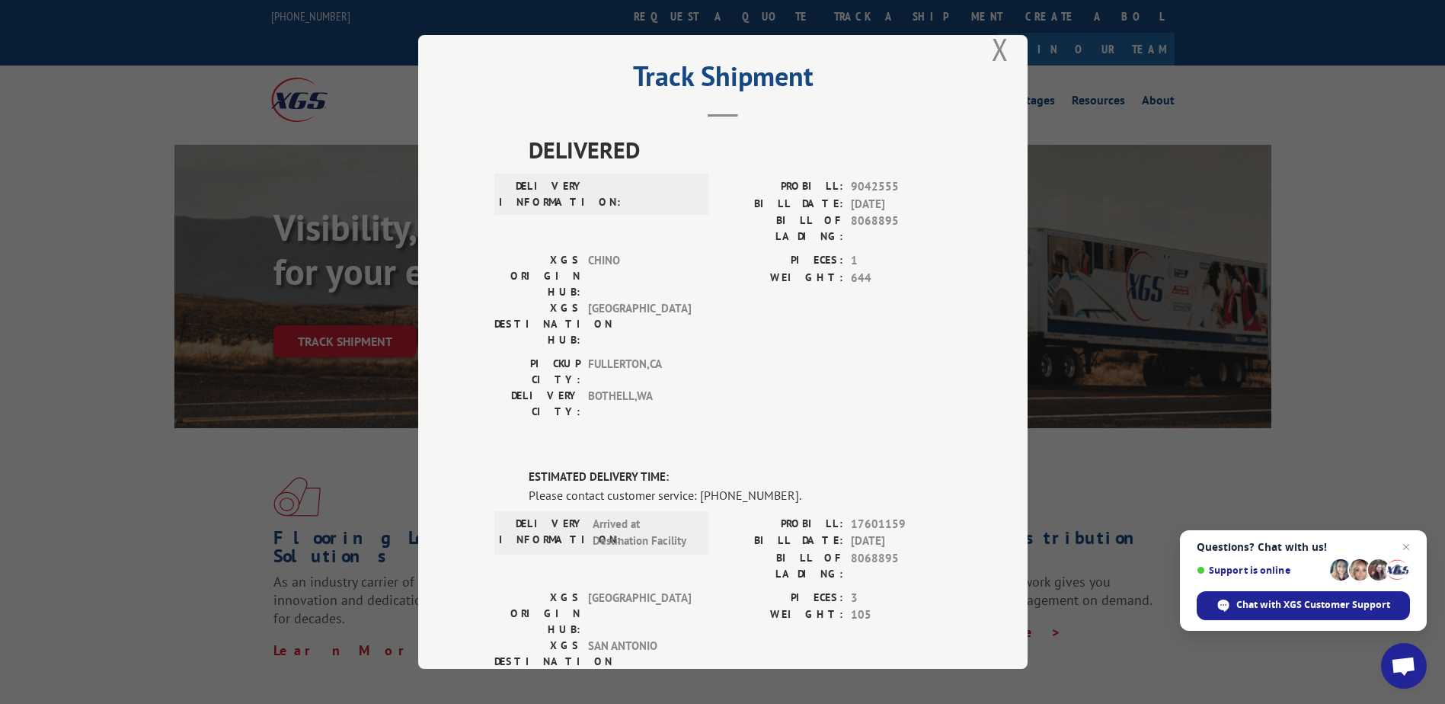
scroll to position [0, 0]
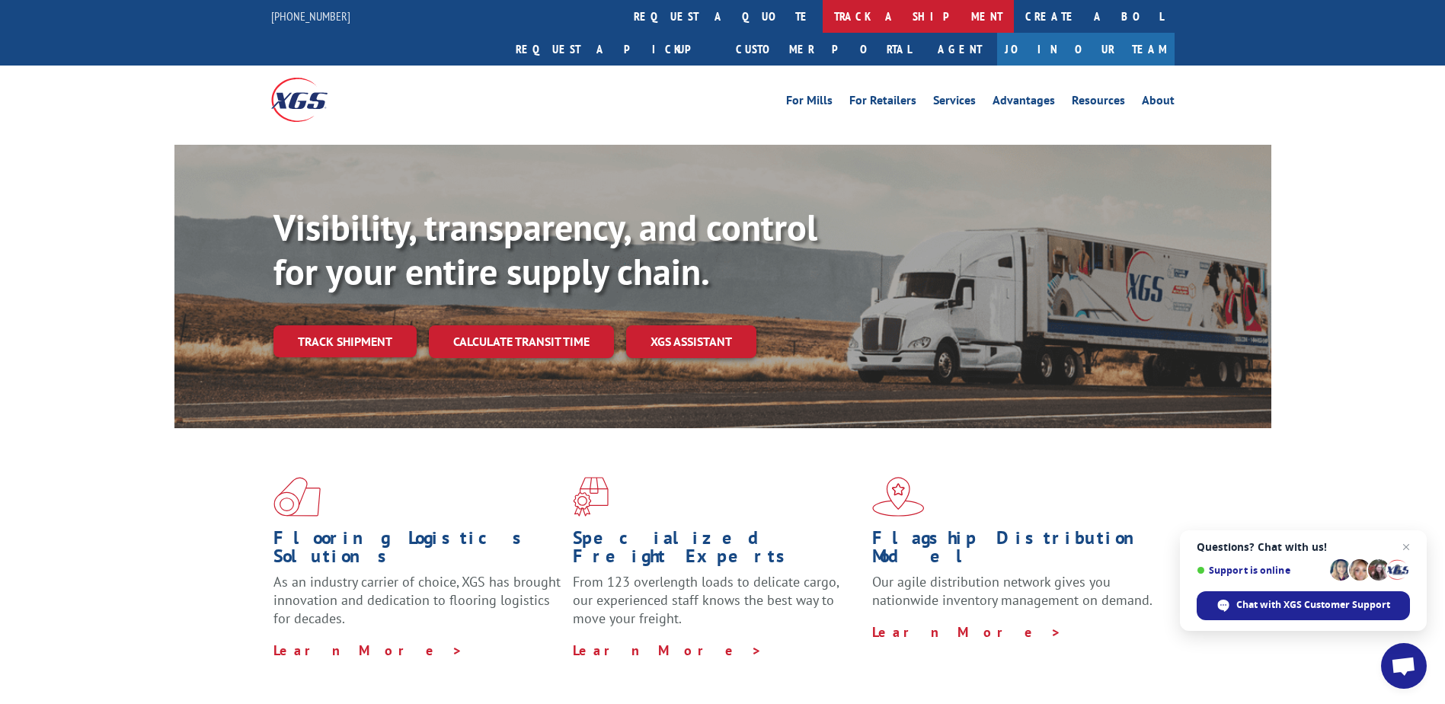
click at [823, 15] on link "track a shipment" at bounding box center [918, 16] width 191 height 33
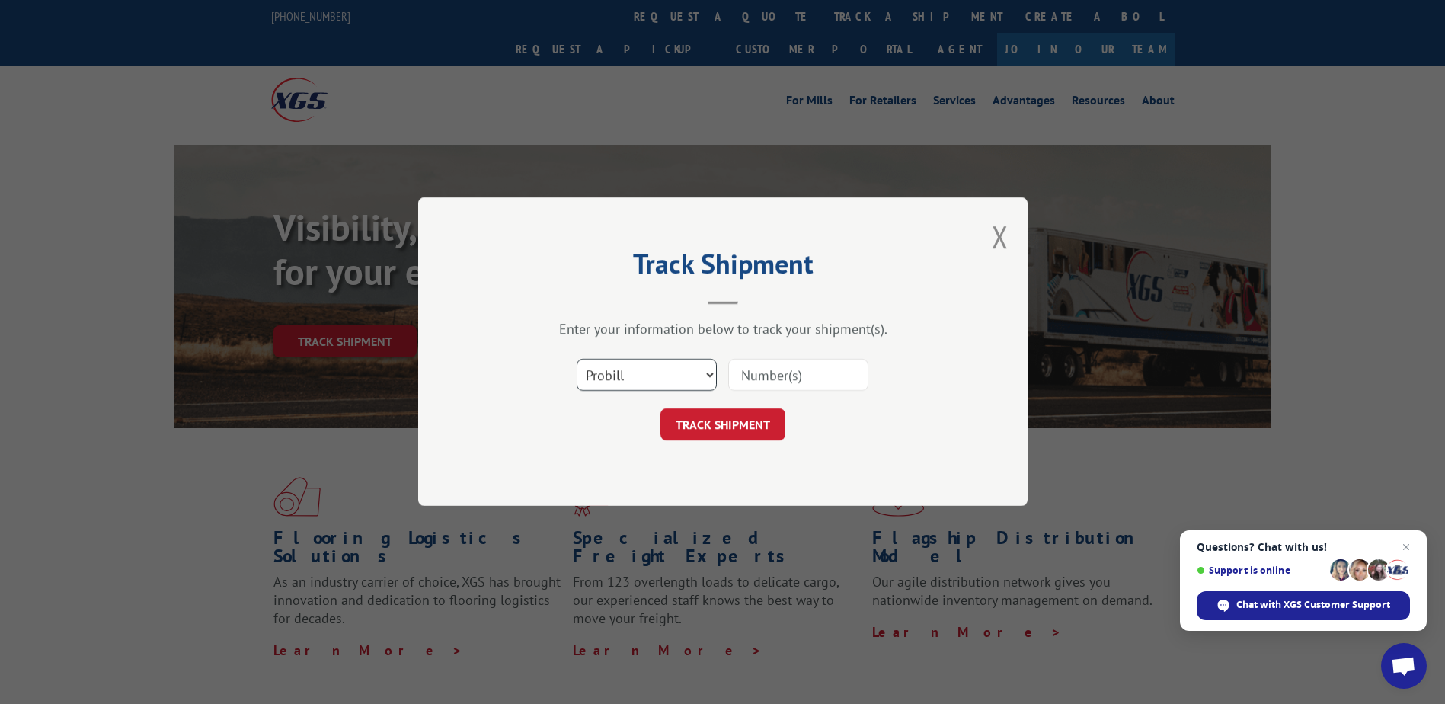
drag, startPoint x: 670, startPoint y: 366, endPoint x: 672, endPoint y: 381, distance: 15.3
click at [671, 366] on select "Select category... Probill BOL PO" at bounding box center [647, 376] width 140 height 32
select select "bol"
click at [577, 360] on select "Select category... Probill BOL PO" at bounding box center [647, 376] width 140 height 32
click at [766, 371] on input at bounding box center [798, 376] width 140 height 32
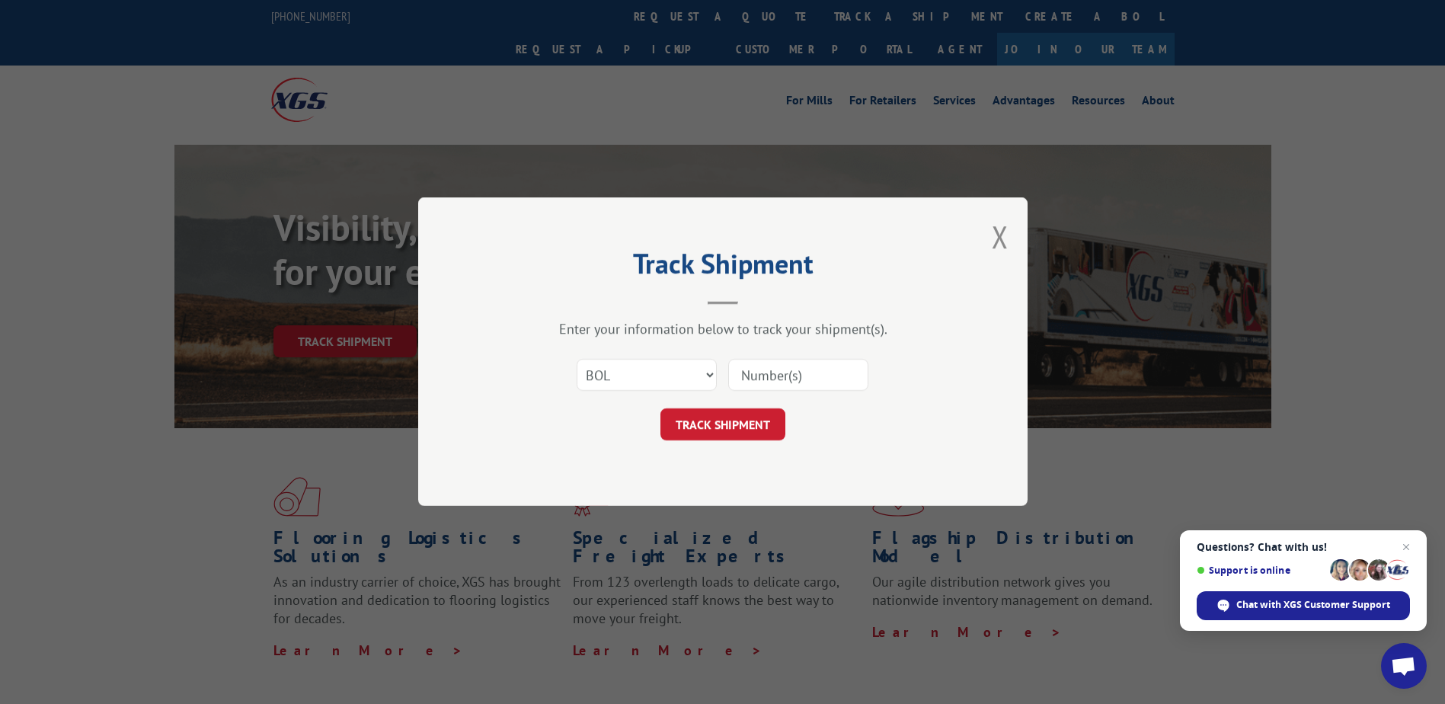
click at [801, 383] on input at bounding box center [798, 376] width 140 height 32
type input "8068895"
click at [765, 428] on button "TRACK SHIPMENT" at bounding box center [722, 425] width 125 height 32
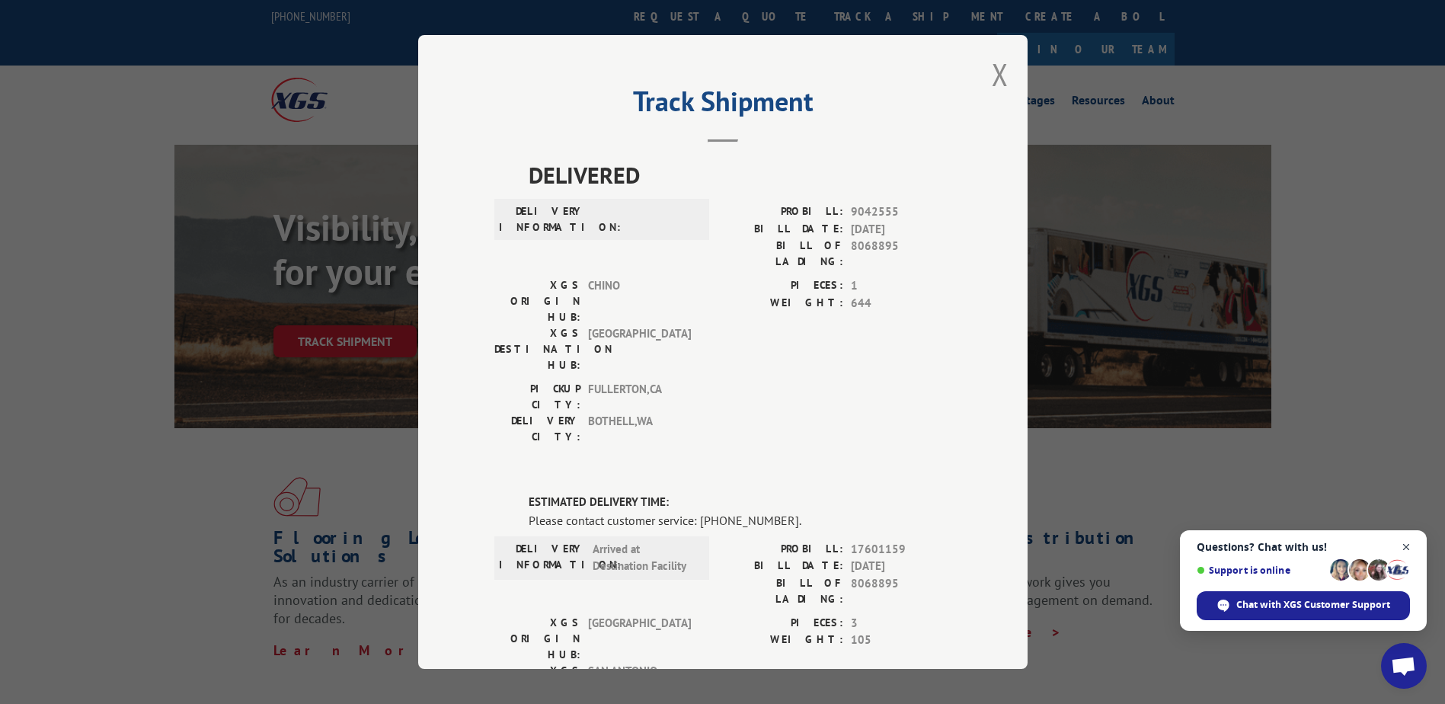
click at [1407, 547] on span "Close chat" at bounding box center [1406, 547] width 19 height 19
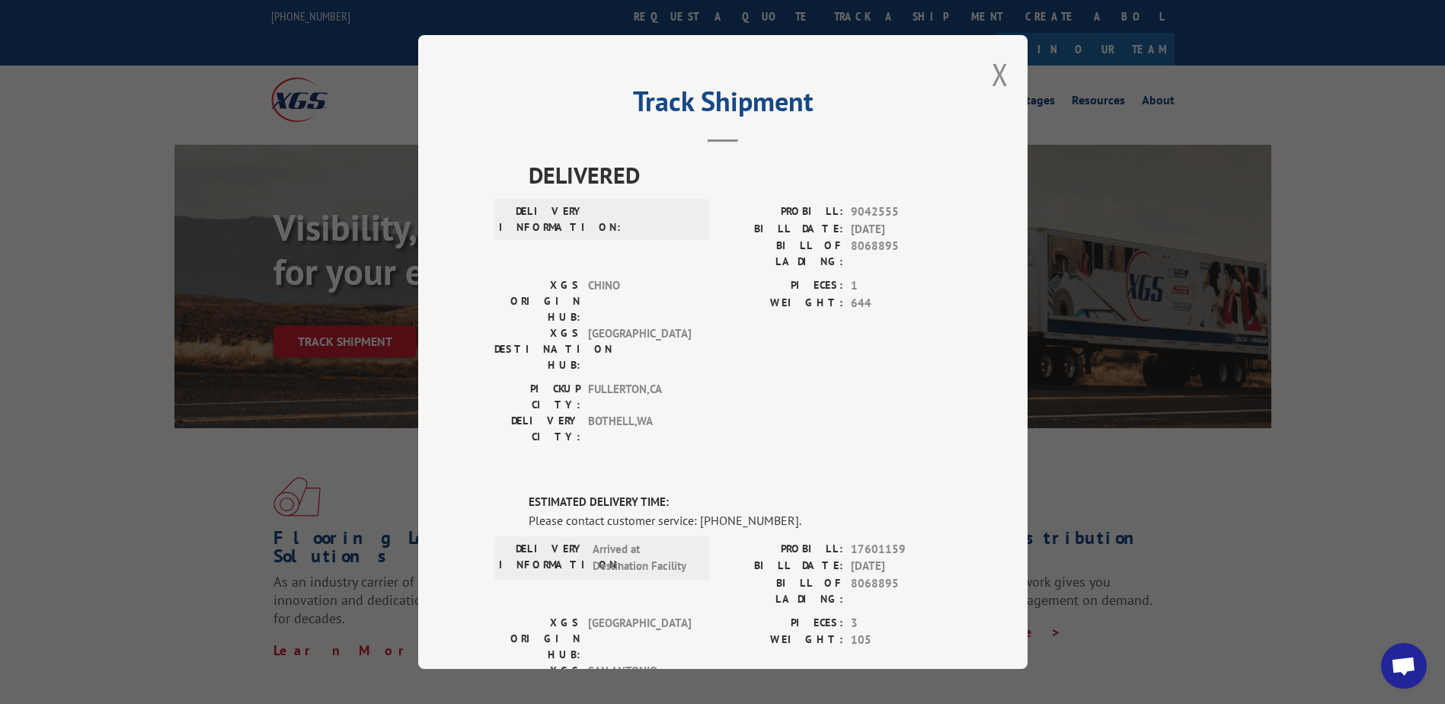
click at [678, 494] on label "ESTIMATED DELIVERY TIME:" at bounding box center [740, 503] width 423 height 18
click at [998, 79] on button "Close modal" at bounding box center [1000, 74] width 17 height 40
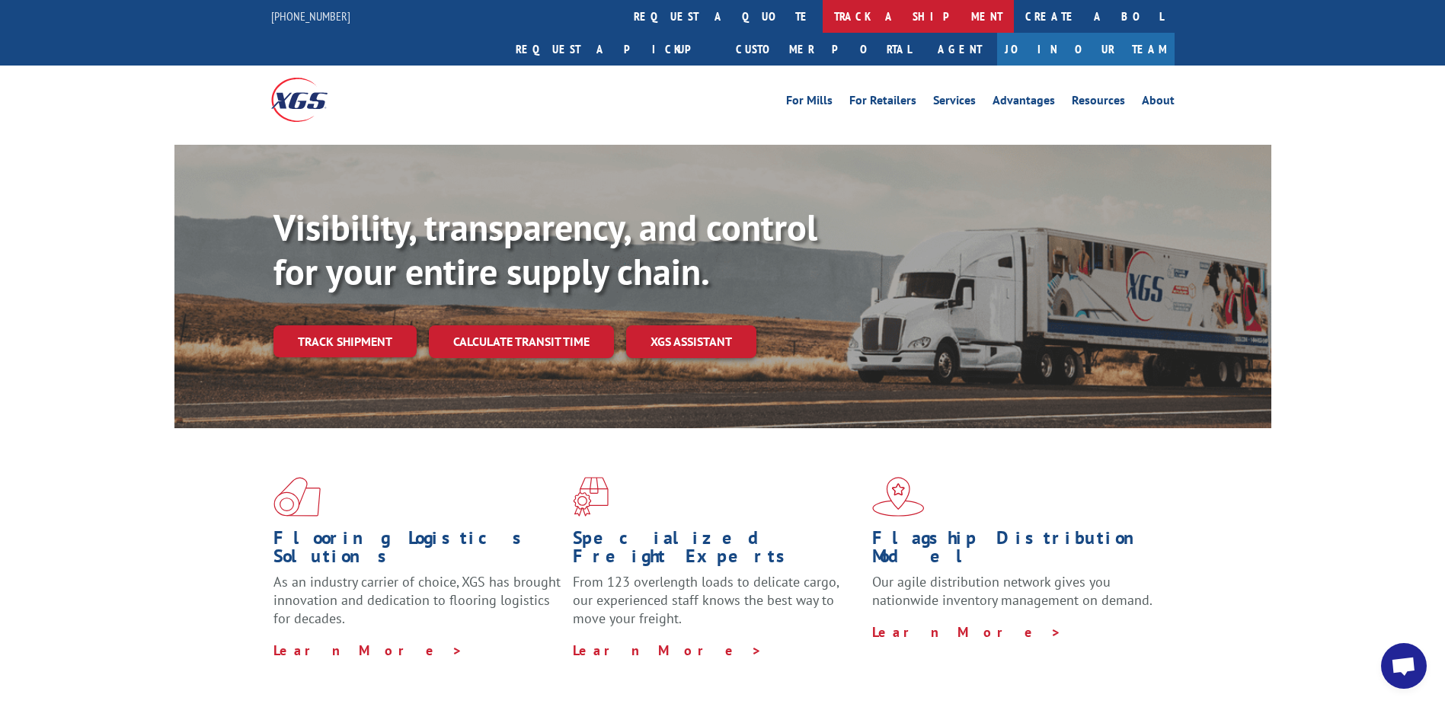
click at [823, 14] on link "track a shipment" at bounding box center [918, 16] width 191 height 33
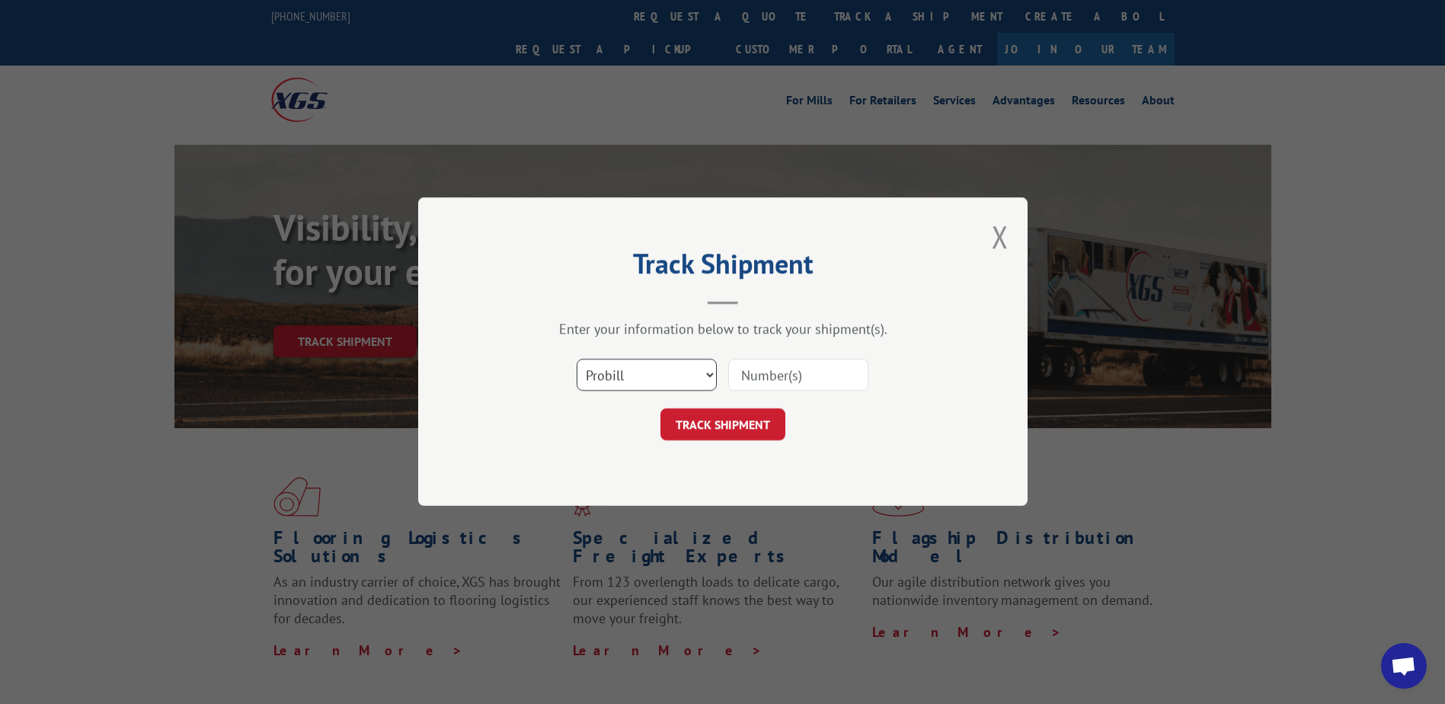
click at [666, 374] on select "Select category... Probill BOL PO" at bounding box center [647, 376] width 140 height 32
select select "bol"
click at [577, 360] on select "Select category... Probill BOL PO" at bounding box center [647, 376] width 140 height 32
click at [756, 376] on input at bounding box center [798, 376] width 140 height 32
click at [754, 375] on input at bounding box center [798, 376] width 140 height 32
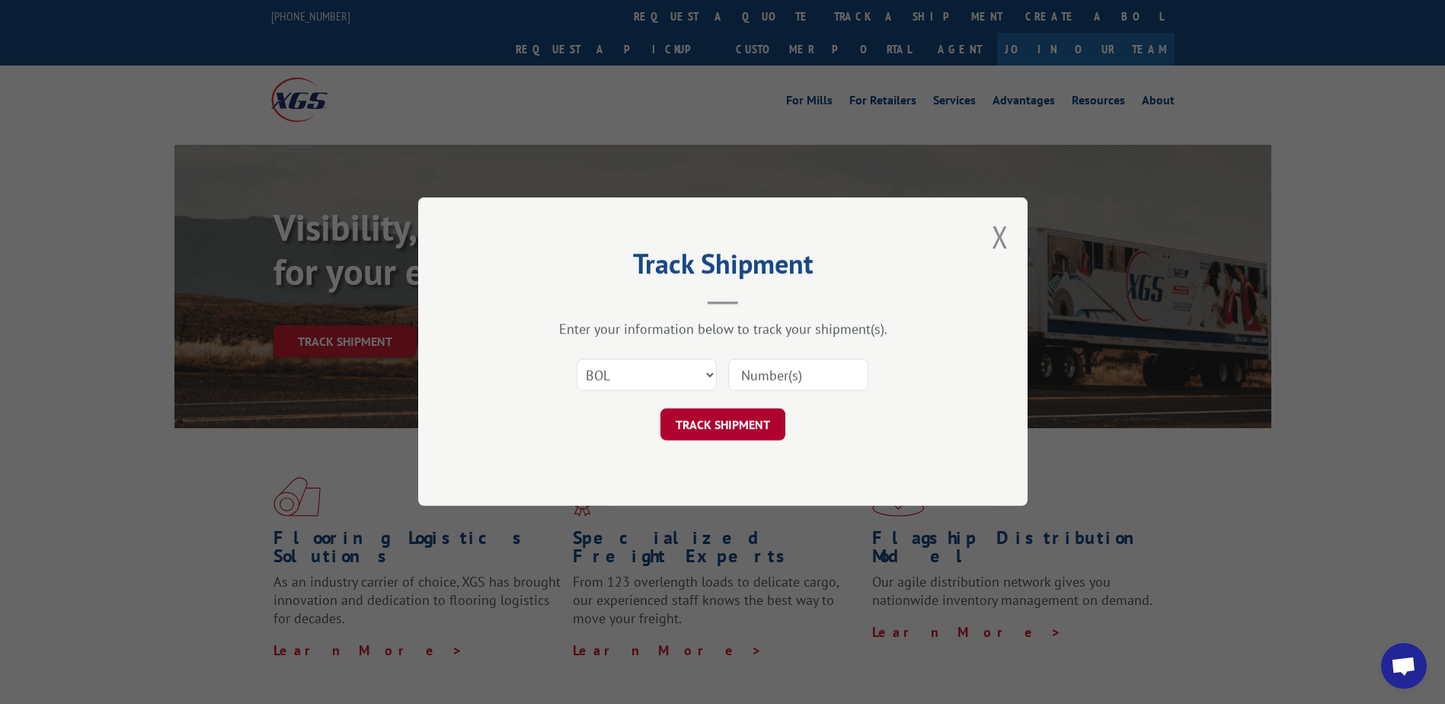
paste input "8068895"
type input "8068895"
click at [734, 425] on button "TRACK SHIPMENT" at bounding box center [722, 425] width 125 height 32
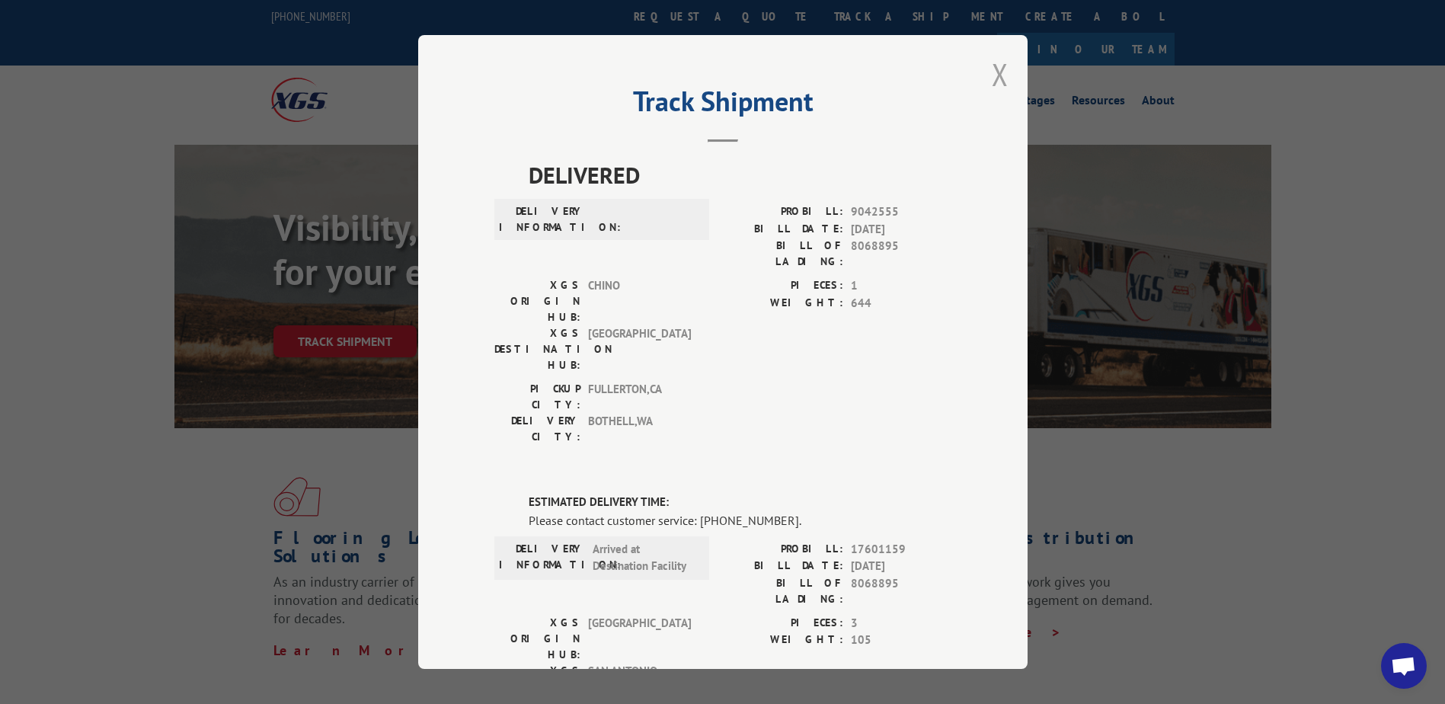
click at [992, 74] on button "Close modal" at bounding box center [1000, 74] width 17 height 40
